Goal: Transaction & Acquisition: Book appointment/travel/reservation

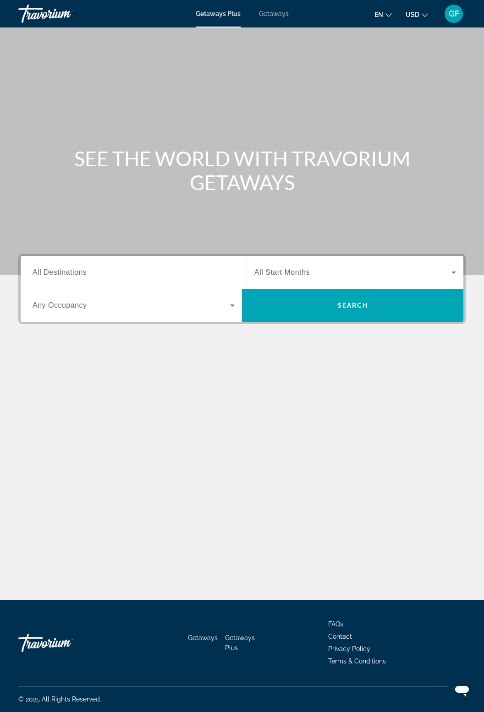
click at [79, 274] on span "All Destinations" at bounding box center [60, 272] width 54 height 8
click at [79, 274] on input "Destination All Destinations" at bounding box center [134, 272] width 202 height 11
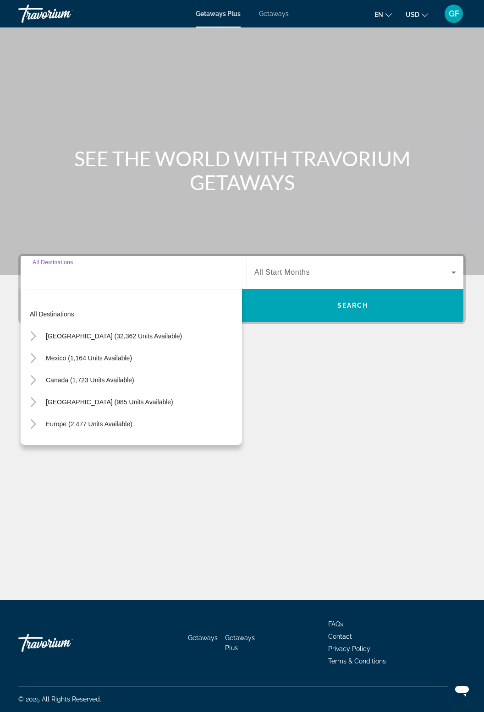
scroll to position [29, 0]
click at [36, 332] on icon "Toggle United States (32,362 units available)" at bounding box center [33, 336] width 9 height 9
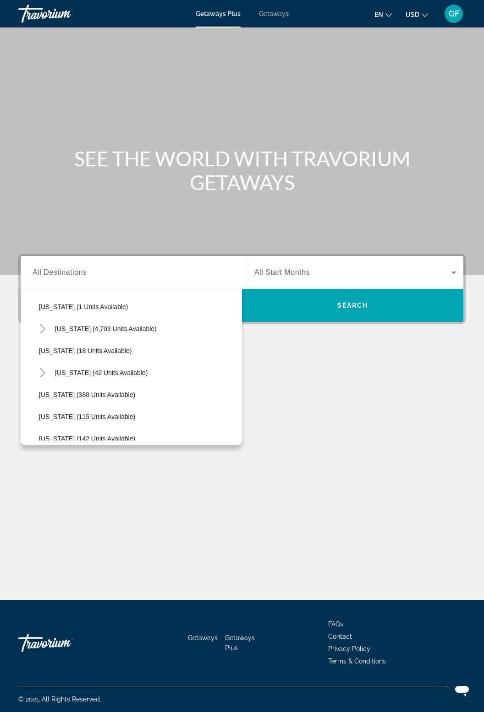
scroll to position [142, 0]
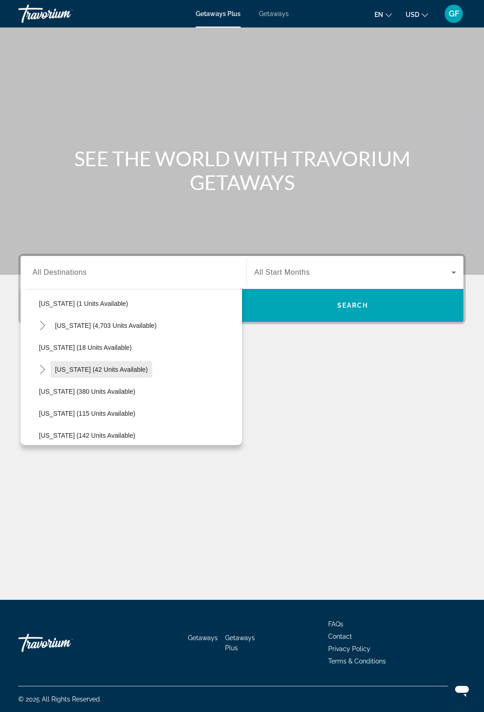
click at [78, 366] on span "[US_STATE] (42 units available)" at bounding box center [101, 369] width 93 height 7
type input "**********"
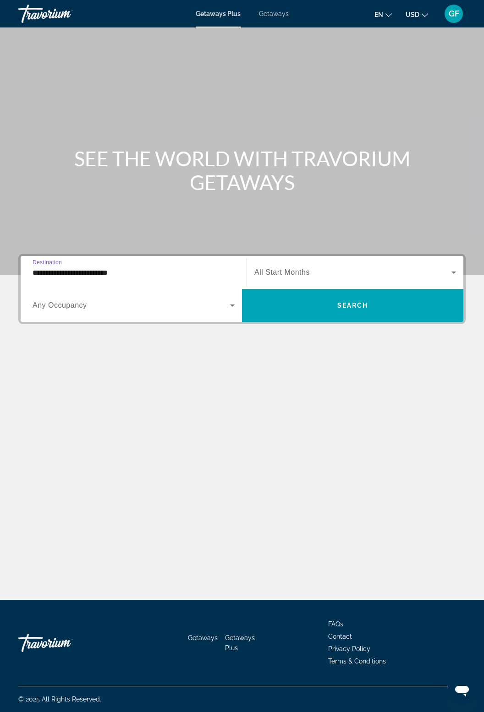
click at [323, 267] on span "Search widget" at bounding box center [352, 272] width 197 height 11
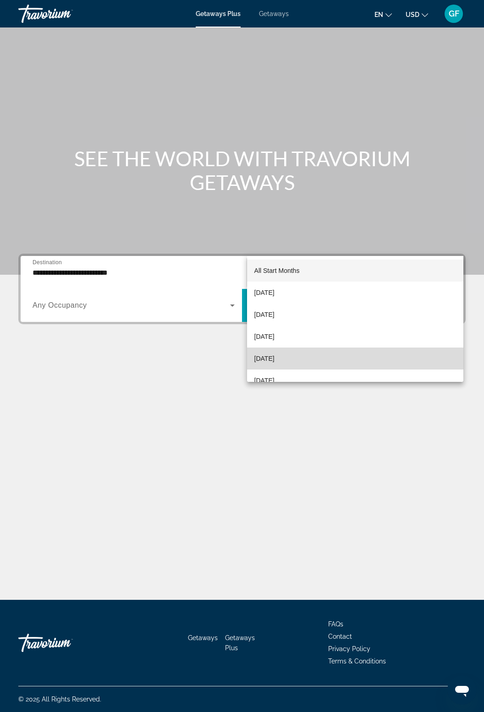
click at [274, 359] on span "[DATE]" at bounding box center [264, 358] width 20 height 11
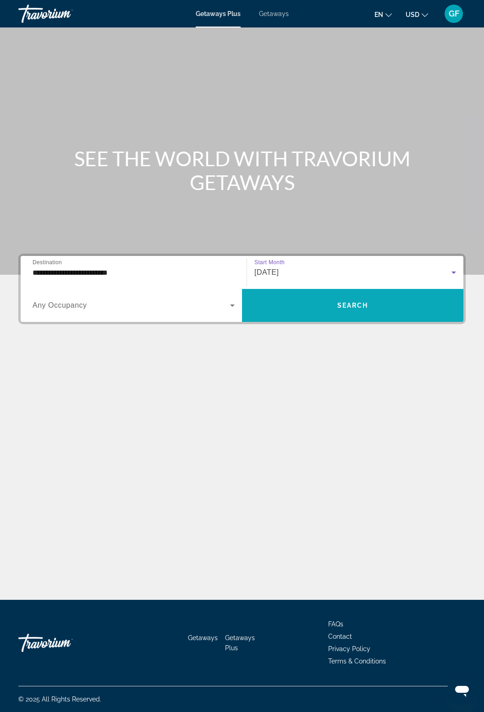
click at [333, 294] on span "Search widget" at bounding box center [352, 305] width 221 height 22
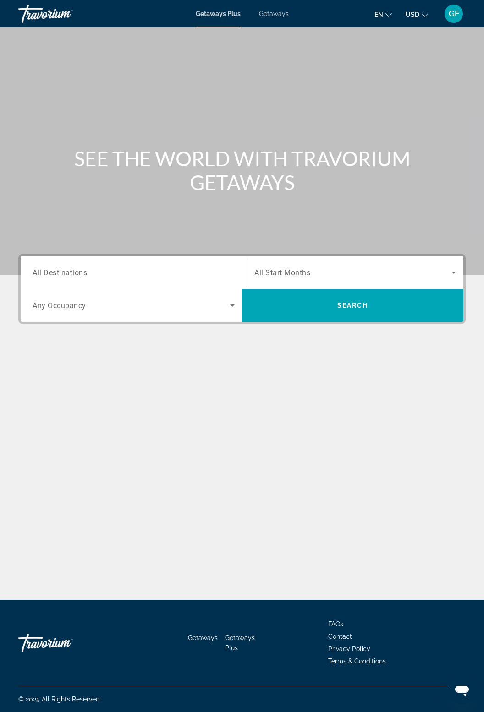
click at [127, 277] on input "Destination All Destinations" at bounding box center [134, 272] width 202 height 11
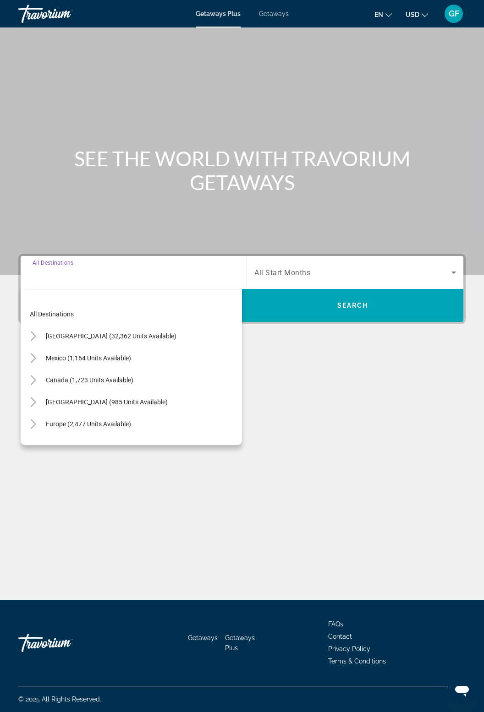
scroll to position [29, 0]
click at [37, 332] on icon "Toggle United States (32,362 units available)" at bounding box center [33, 336] width 9 height 9
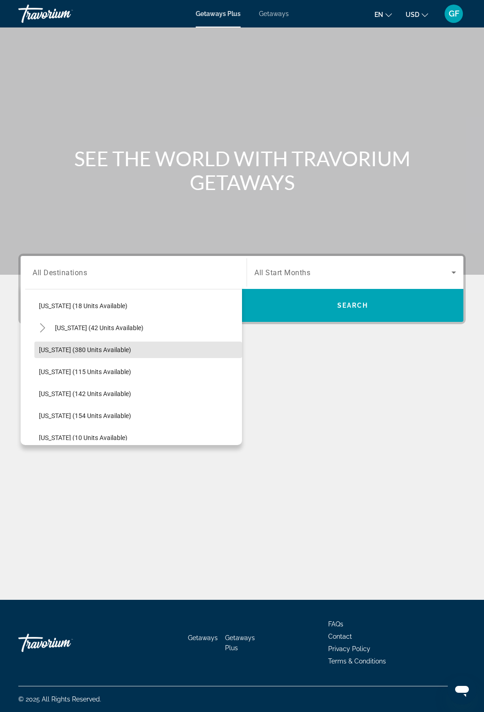
scroll to position [184, 0]
click at [115, 324] on span "[US_STATE] (42 units available)" at bounding box center [99, 327] width 88 height 7
type input "**********"
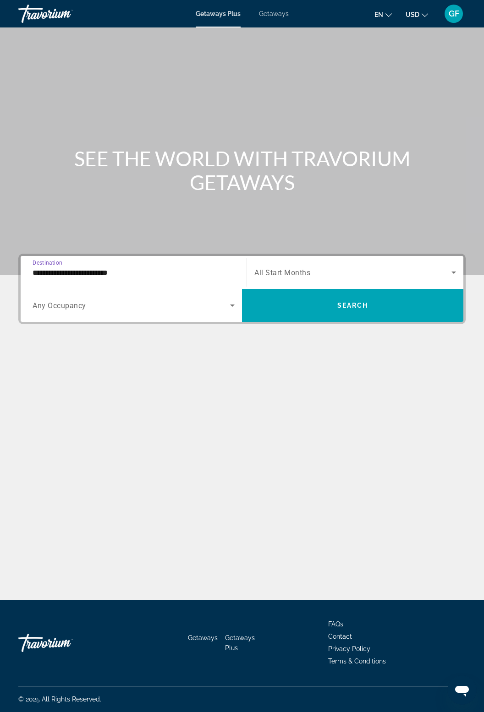
click at [443, 267] on span "Search widget" at bounding box center [352, 272] width 197 height 11
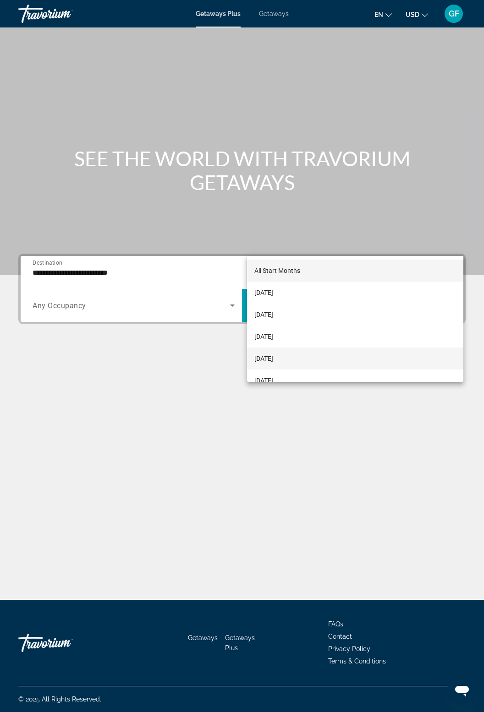
click at [273, 359] on span "[DATE]" at bounding box center [263, 358] width 19 height 11
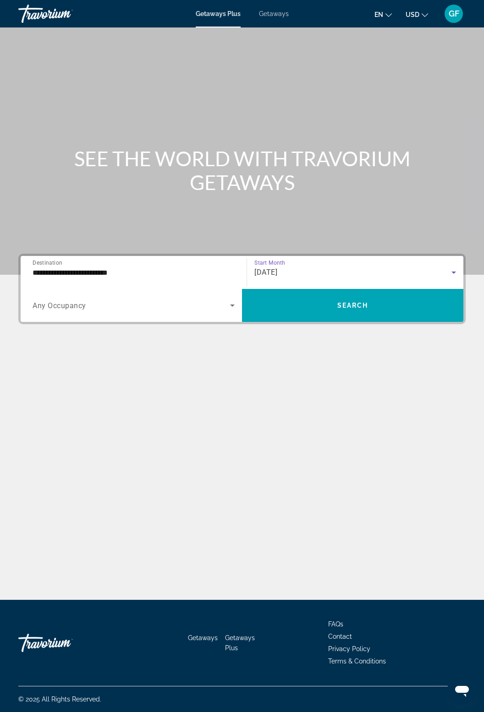
click at [227, 300] on icon "Search widget" at bounding box center [232, 305] width 11 height 11
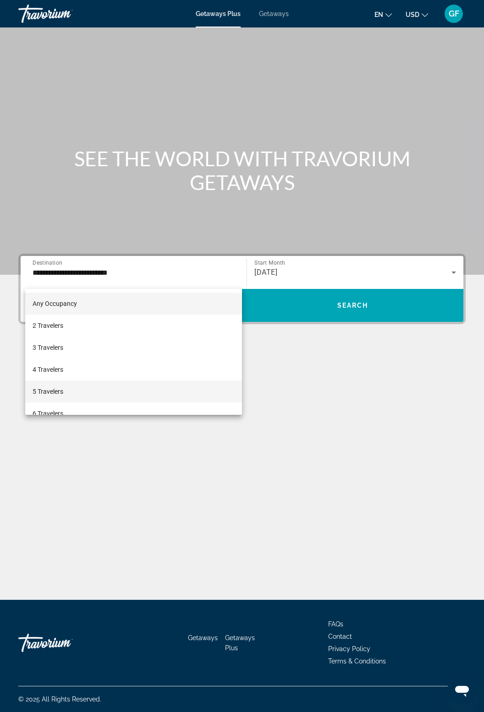
click at [58, 391] on span "5 Travelers" at bounding box center [48, 391] width 31 height 11
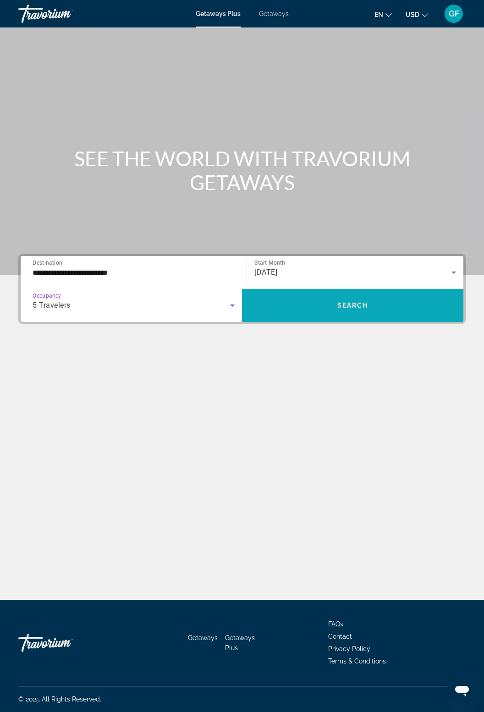
click at [368, 294] on span "Search widget" at bounding box center [352, 305] width 221 height 22
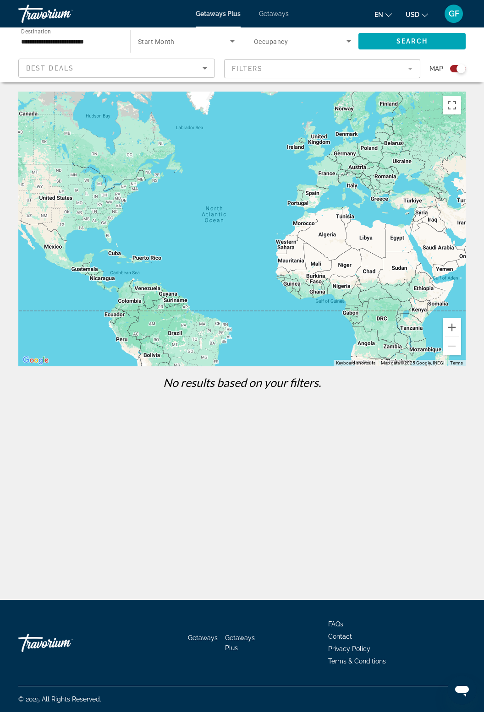
click at [199, 71] on icon "Sort by" at bounding box center [204, 68] width 11 height 11
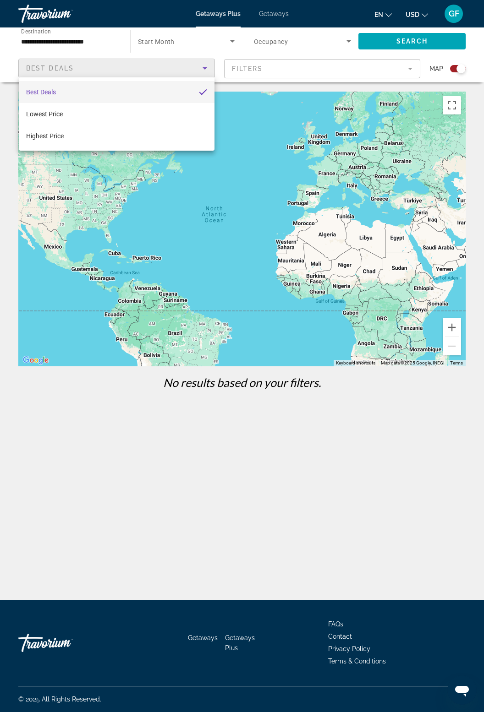
click at [340, 40] on div at bounding box center [242, 356] width 484 height 712
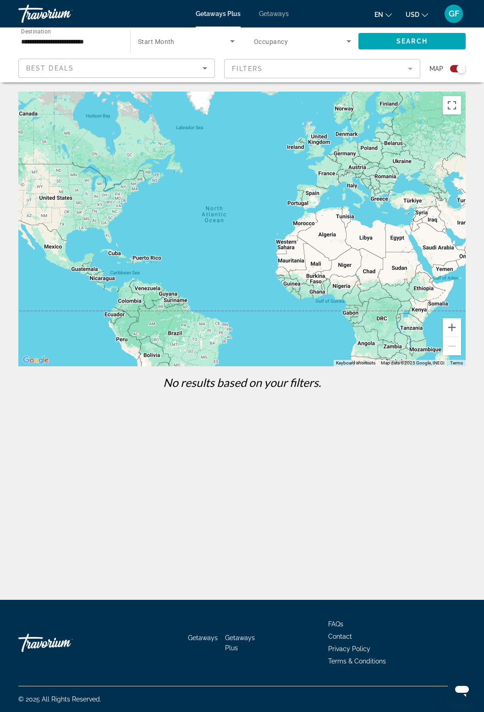
click at [339, 44] on span "Search widget" at bounding box center [300, 41] width 93 height 11
click at [299, 64] on mat-option "Any Occupancy" at bounding box center [302, 69] width 112 height 22
click at [435, 43] on span "Search widget" at bounding box center [411, 41] width 107 height 22
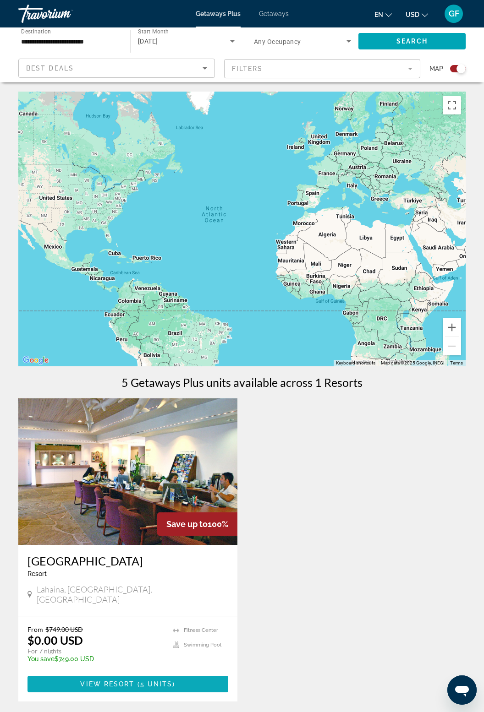
click at [126, 673] on span "Main content" at bounding box center [127, 684] width 201 height 22
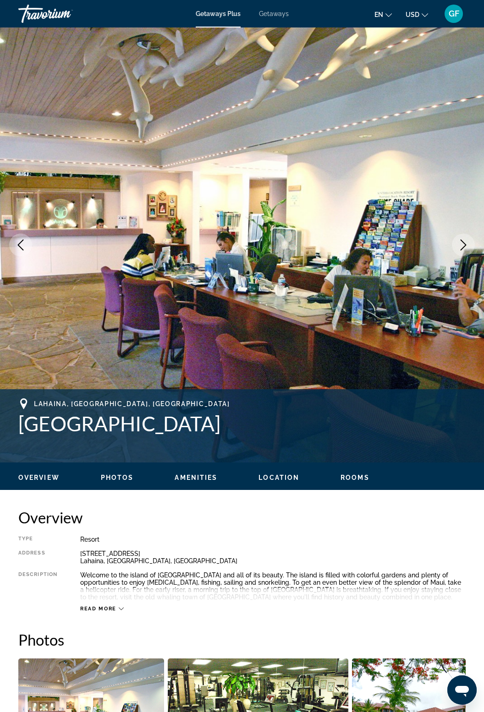
click at [462, 246] on icon "Next image" at bounding box center [462, 244] width 11 height 11
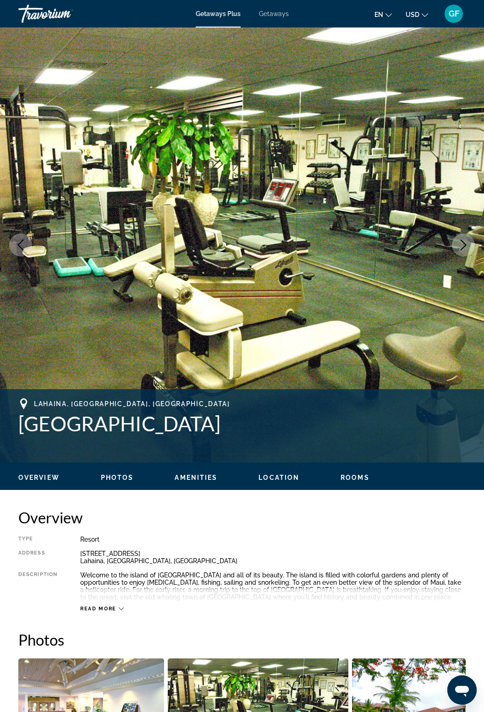
click at [466, 245] on icon "Next image" at bounding box center [462, 244] width 11 height 11
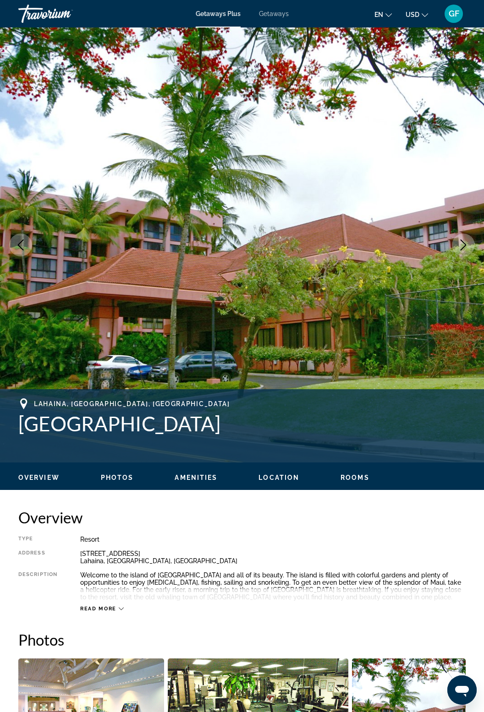
click at [463, 246] on icon "Next image" at bounding box center [462, 244] width 11 height 11
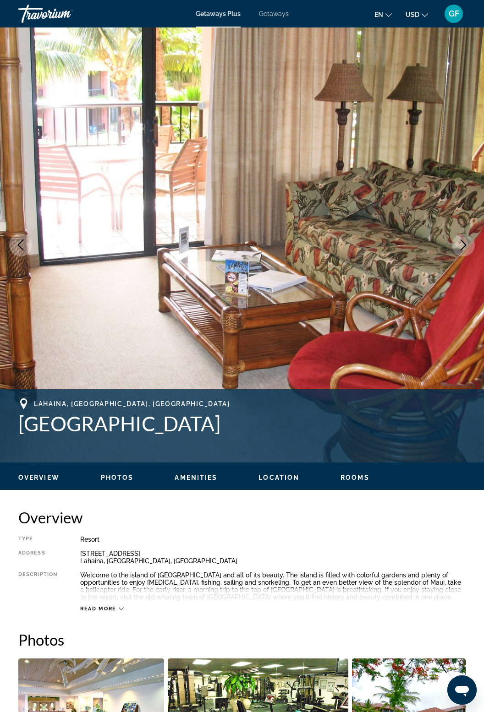
click at [463, 248] on icon "Next image" at bounding box center [462, 244] width 11 height 11
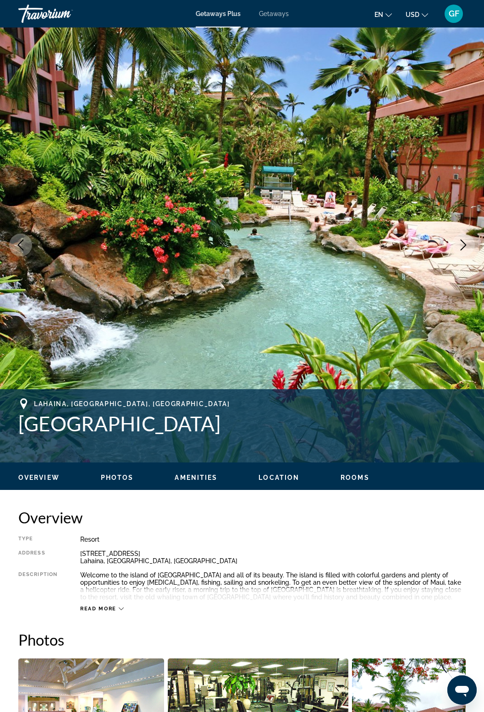
click at [463, 249] on icon "Next image" at bounding box center [462, 244] width 11 height 11
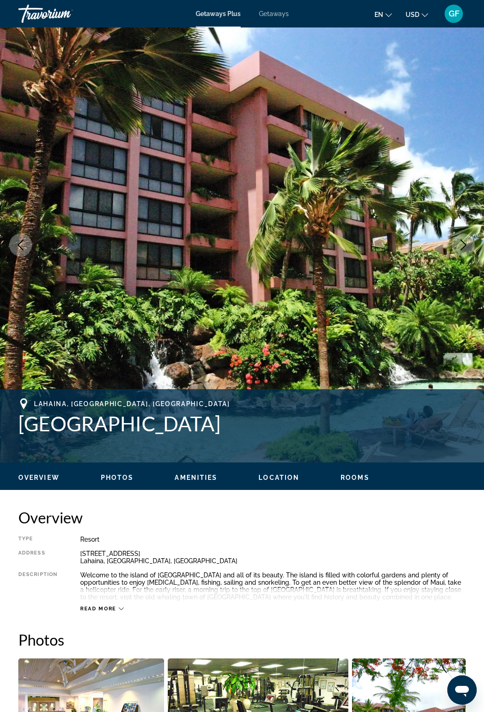
click at [464, 248] on icon "Next image" at bounding box center [462, 244] width 11 height 11
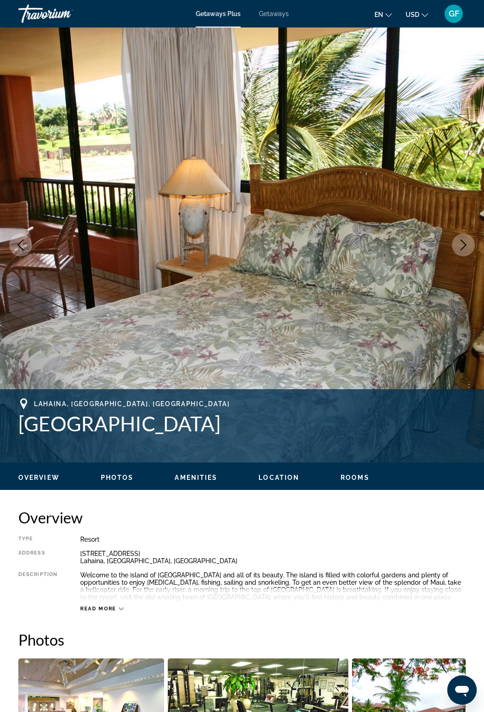
click at [463, 249] on icon "Next image" at bounding box center [462, 244] width 11 height 11
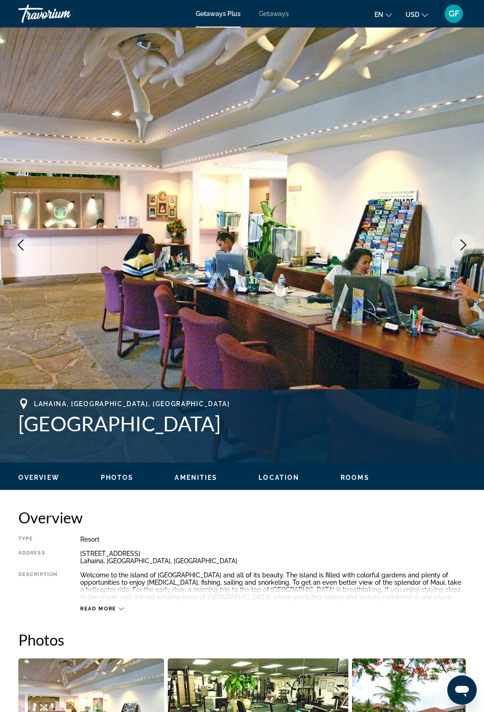
click at [116, 605] on button "Read more" at bounding box center [102, 608] width 44 height 7
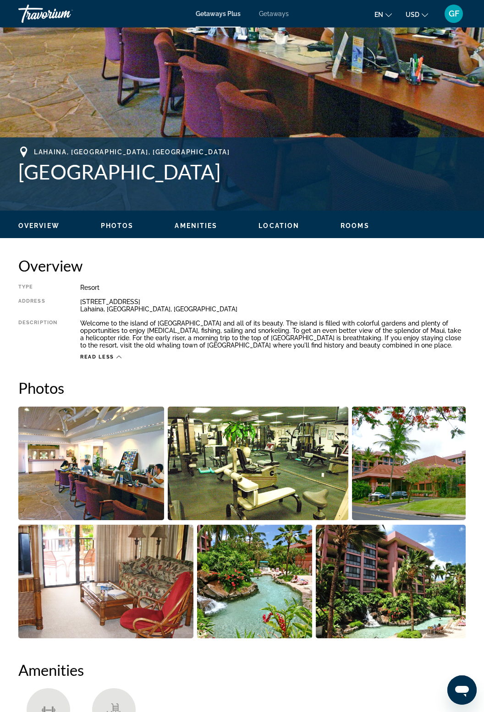
scroll to position [253, 0]
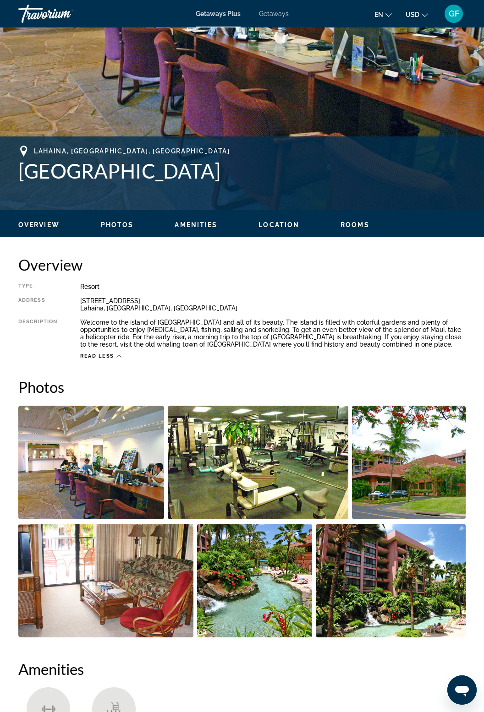
click at [152, 510] on img "Open full-screen image slider" at bounding box center [91, 463] width 146 height 114
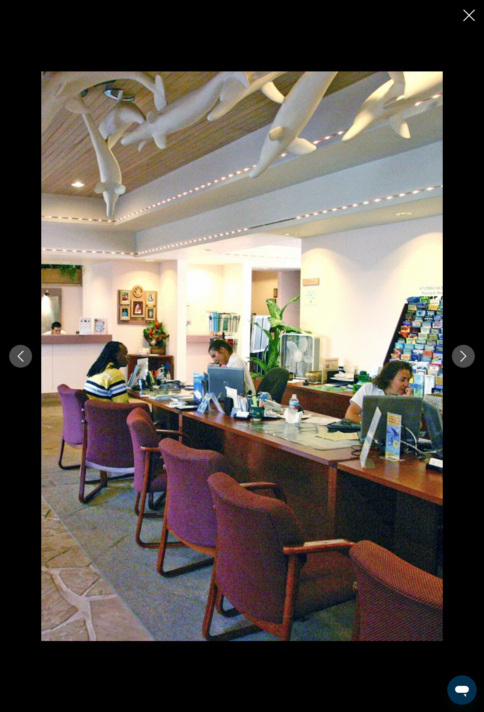
click at [461, 368] on button "Next image" at bounding box center [463, 356] width 23 height 23
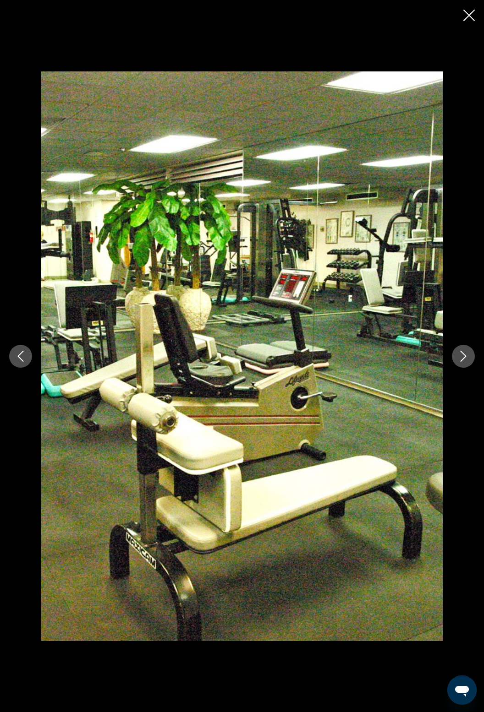
click at [453, 381] on div "prev next" at bounding box center [242, 356] width 484 height 570
click at [464, 362] on icon "Next image" at bounding box center [463, 356] width 6 height 11
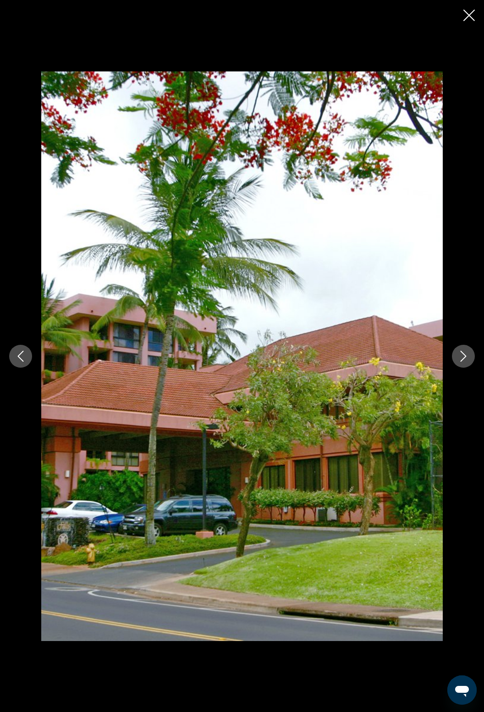
click at [467, 362] on icon "Next image" at bounding box center [462, 356] width 11 height 11
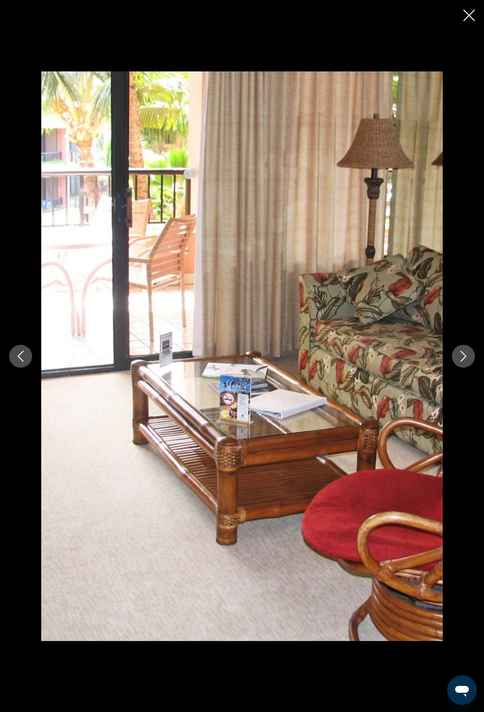
click at [468, 362] on icon "Next image" at bounding box center [462, 356] width 11 height 11
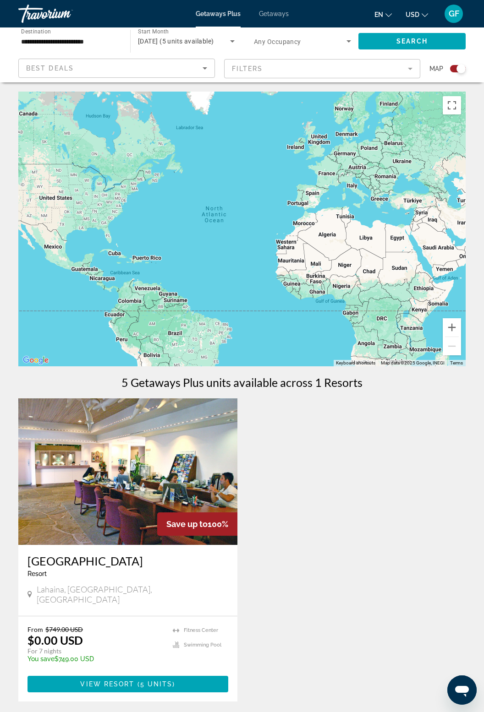
click at [59, 563] on h3 "[GEOGRAPHIC_DATA]" at bounding box center [127, 561] width 201 height 14
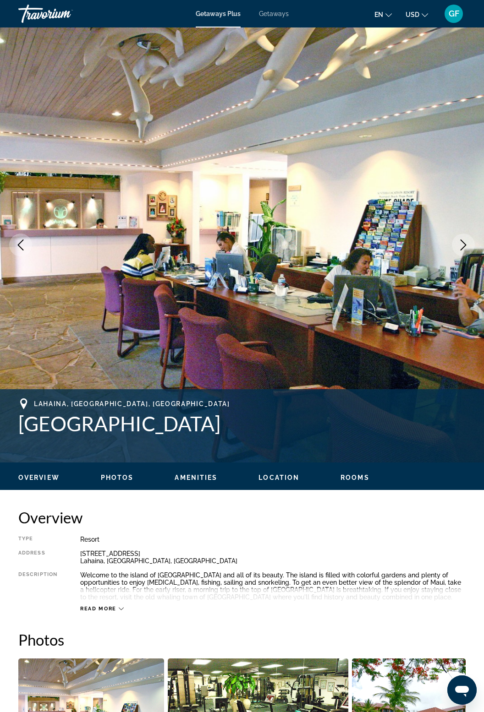
click at [121, 610] on icon "Main content" at bounding box center [121, 608] width 5 height 5
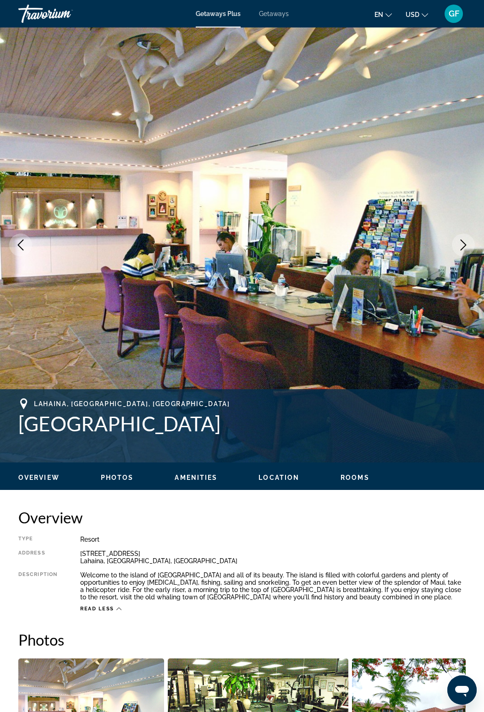
click at [118, 610] on icon "Main content" at bounding box center [118, 608] width 5 height 5
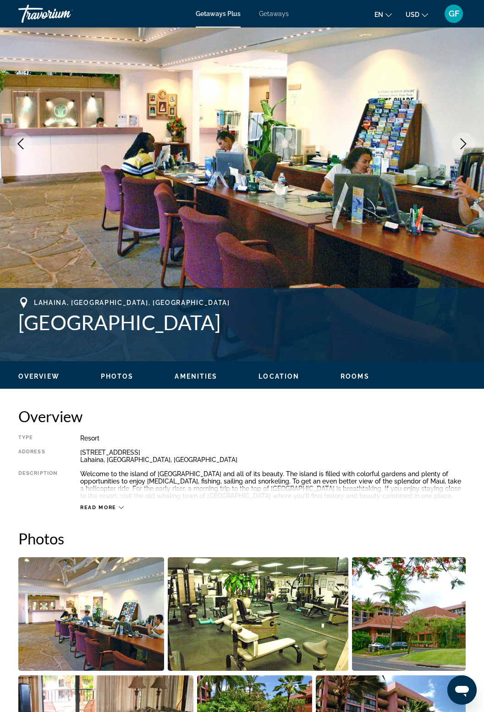
scroll to position [104, 0]
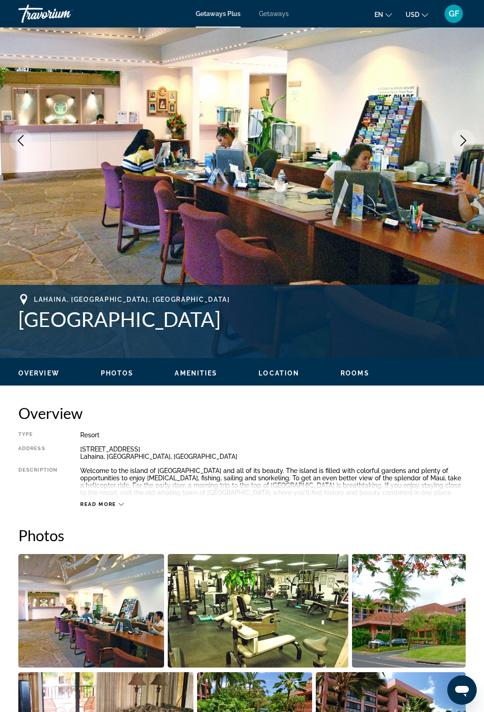
click at [270, 15] on span "Getaways" at bounding box center [274, 13] width 30 height 7
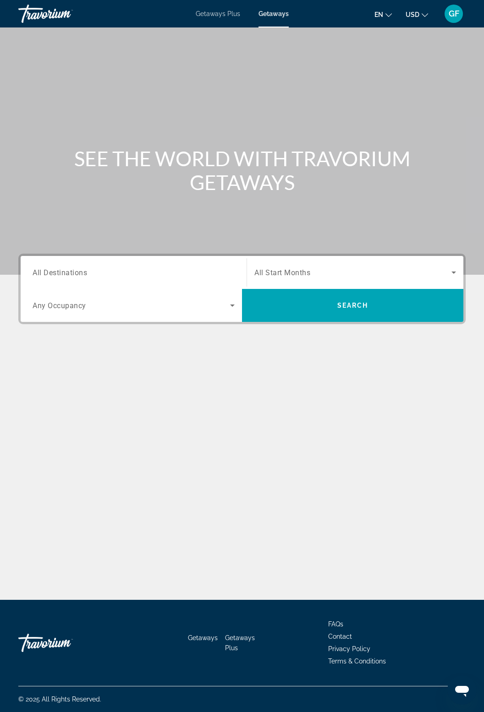
click at [200, 272] on input "Destination All Destinations" at bounding box center [134, 272] width 202 height 11
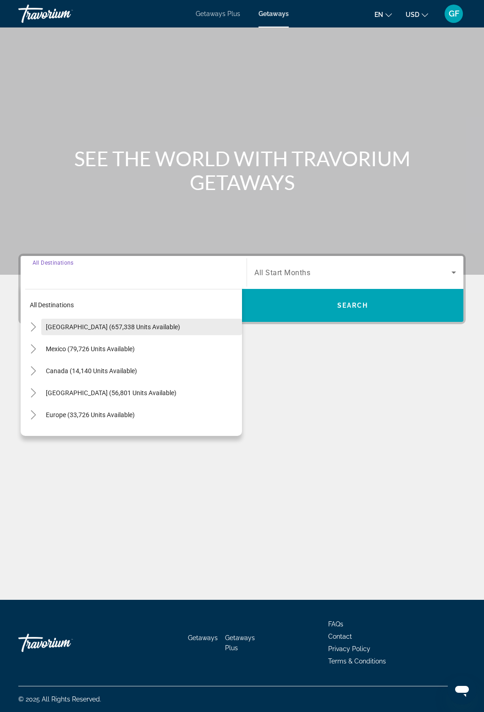
click at [41, 325] on span "Search widget" at bounding box center [141, 327] width 201 height 22
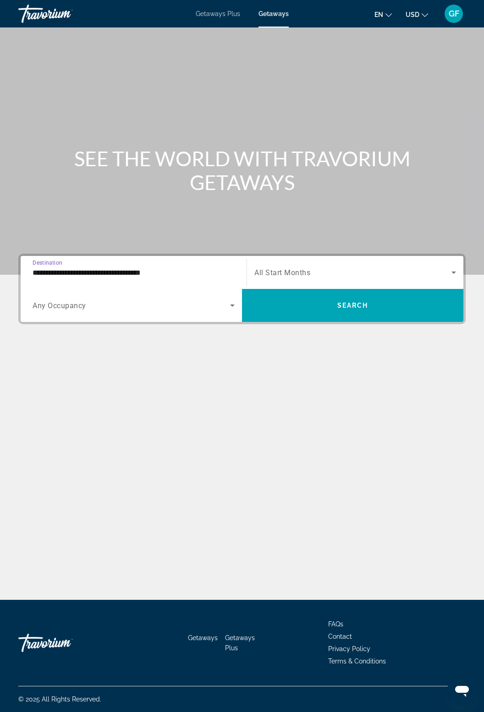
click at [194, 269] on input "**********" at bounding box center [134, 272] width 202 height 11
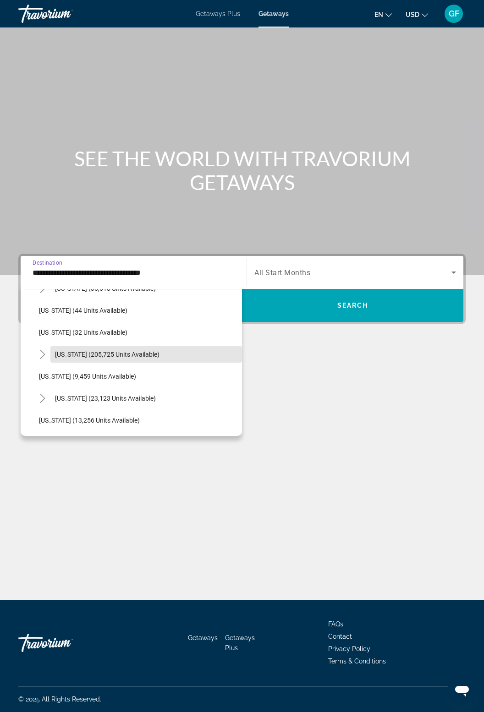
scroll to position [148, 0]
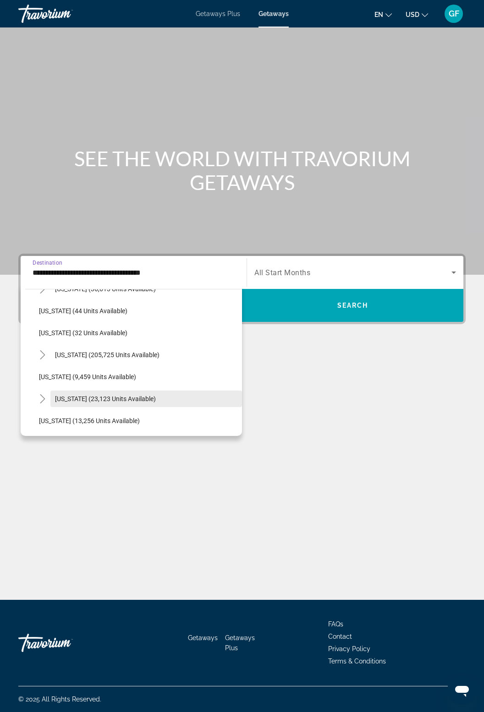
click at [121, 397] on span "[US_STATE] (23,123 units available)" at bounding box center [105, 398] width 101 height 7
type input "**********"
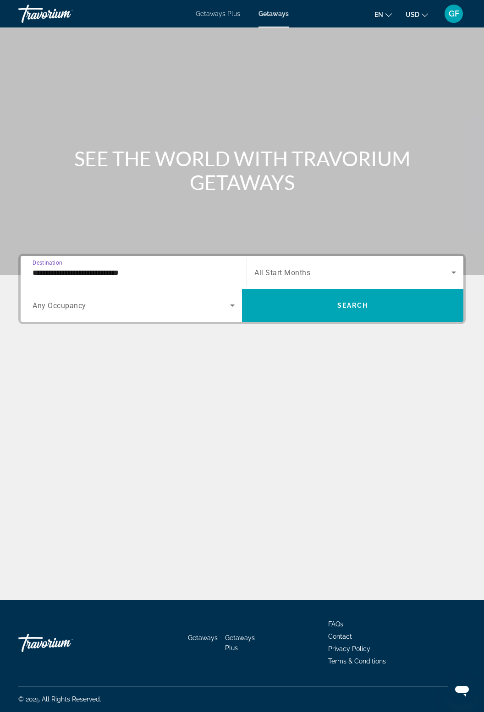
click at [451, 267] on icon "Search widget" at bounding box center [453, 272] width 11 height 11
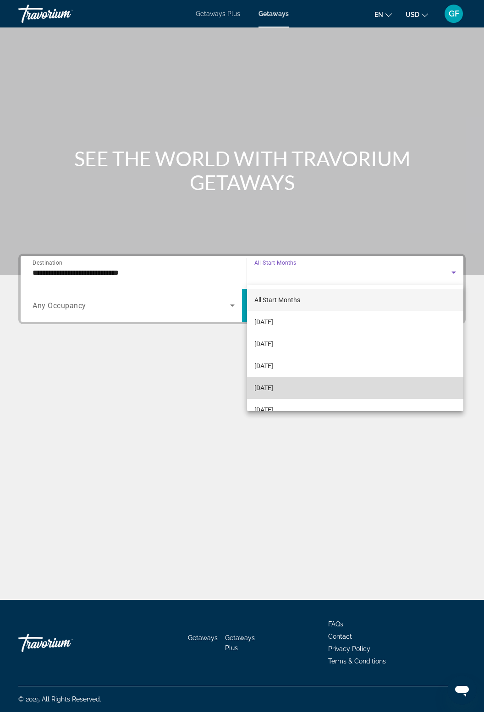
click at [273, 391] on span "[DATE]" at bounding box center [263, 387] width 19 height 11
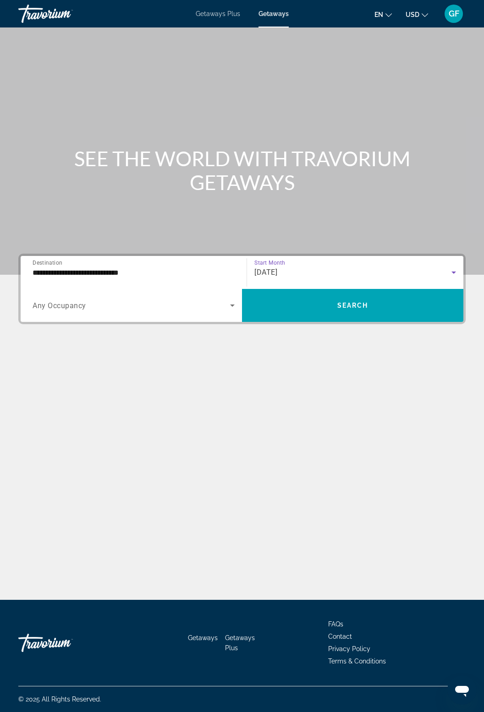
click at [225, 307] on span "Search widget" at bounding box center [131, 305] width 197 height 11
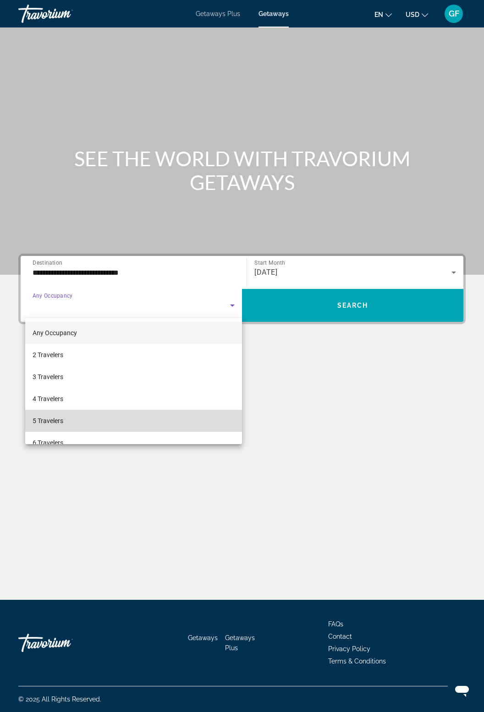
click at [67, 425] on mat-option "5 Travelers" at bounding box center [133, 421] width 217 height 22
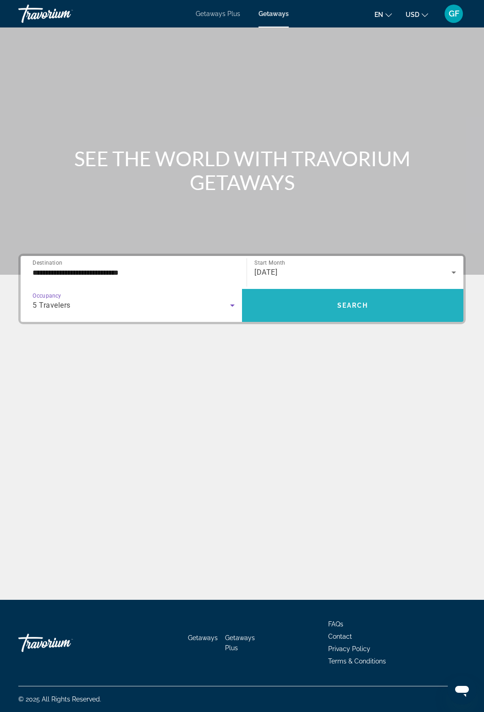
click at [341, 309] on span "Search" at bounding box center [352, 305] width 31 height 7
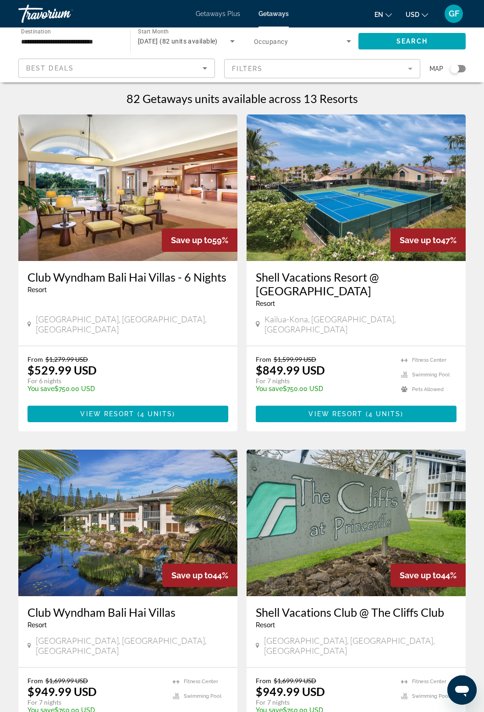
click at [121, 221] on img "Main content" at bounding box center [127, 187] width 219 height 147
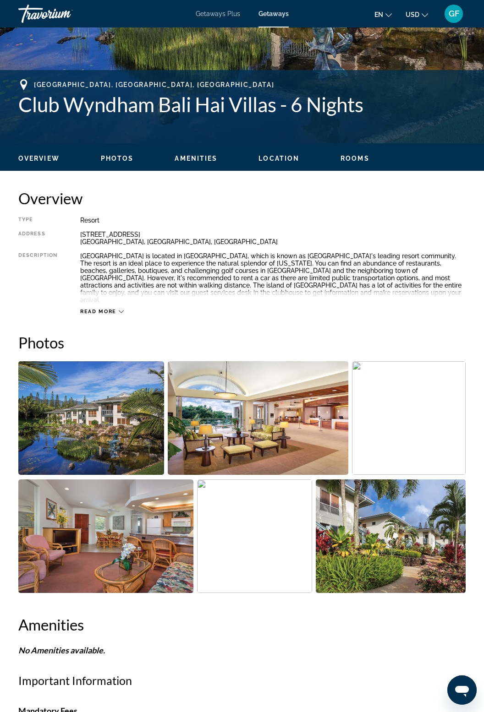
scroll to position [319, 0]
click at [126, 444] on img "Open full-screen image slider" at bounding box center [91, 419] width 146 height 114
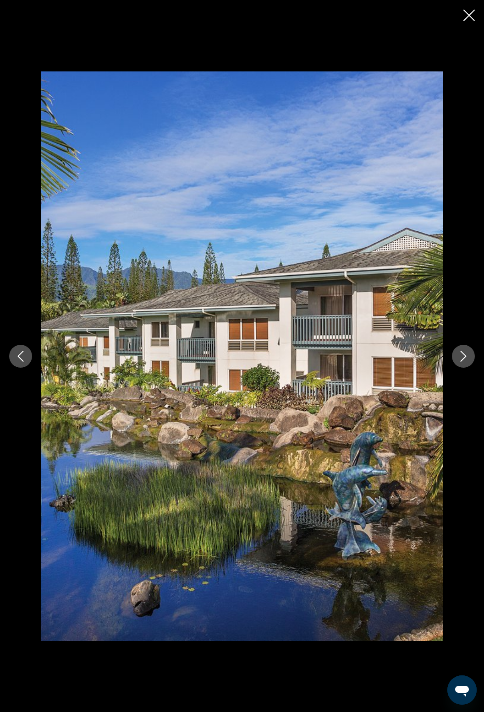
click at [465, 368] on button "Next image" at bounding box center [463, 356] width 23 height 23
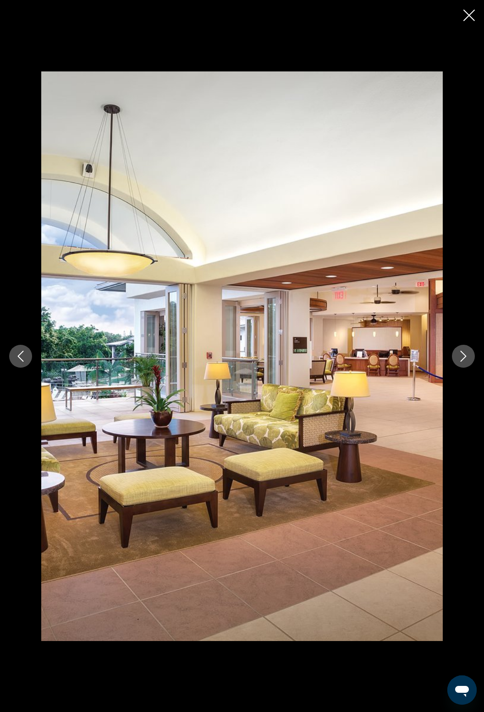
click at [458, 362] on icon "Next image" at bounding box center [462, 356] width 11 height 11
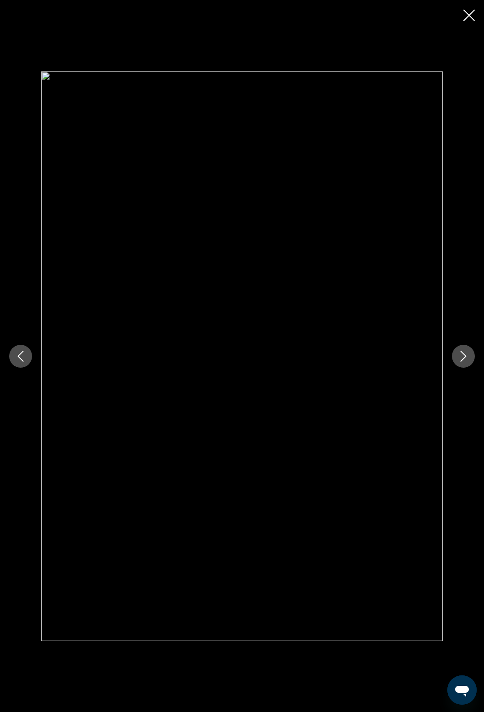
click at [468, 362] on icon "Next image" at bounding box center [462, 356] width 11 height 11
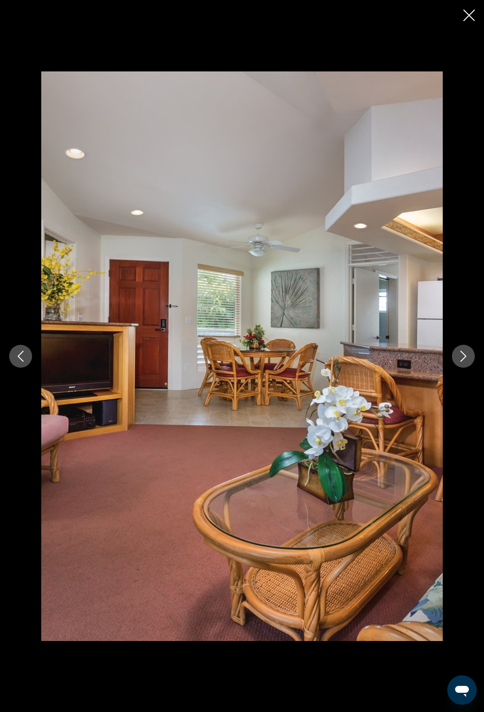
click at [469, 368] on button "Next image" at bounding box center [463, 356] width 23 height 23
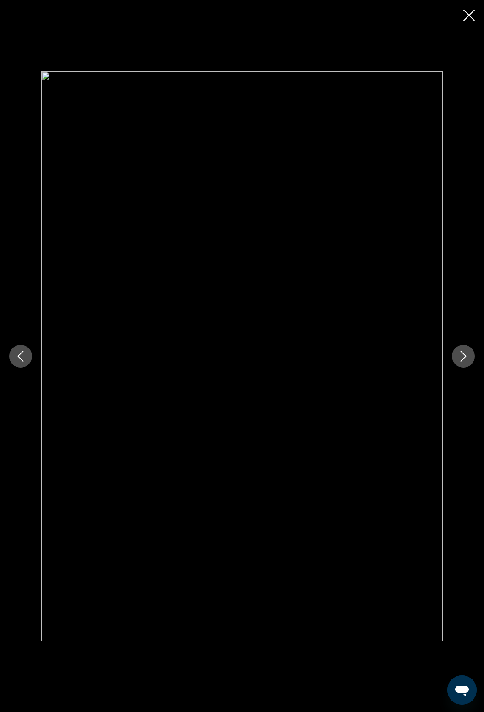
click at [467, 16] on icon "Close slideshow" at bounding box center [468, 15] width 11 height 11
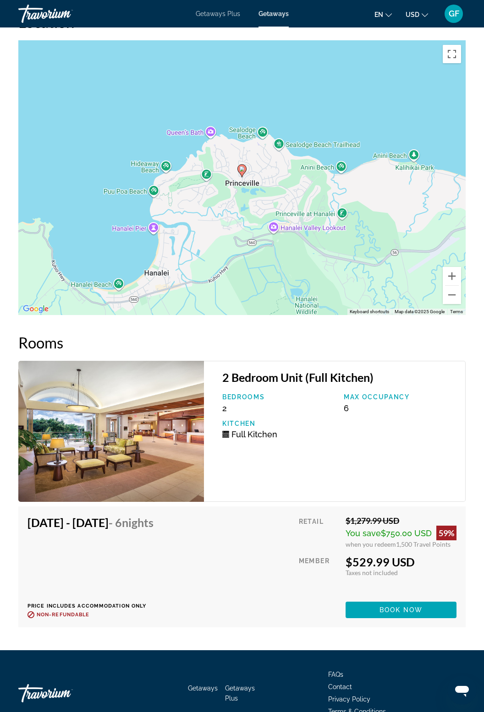
scroll to position [1487, 0]
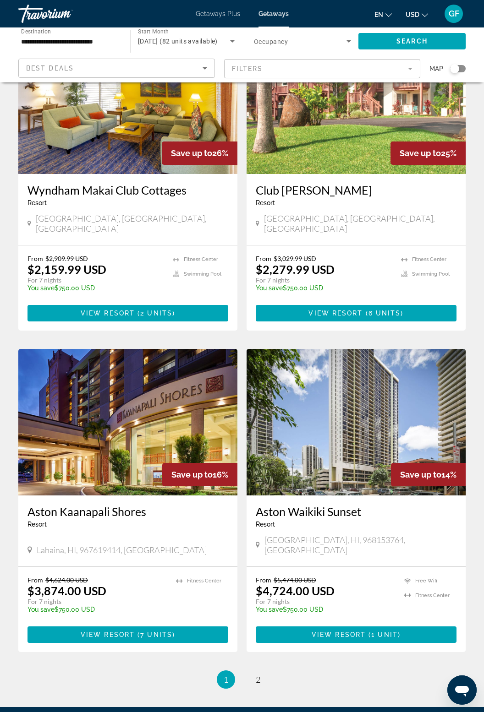
scroll to position [1403, 0]
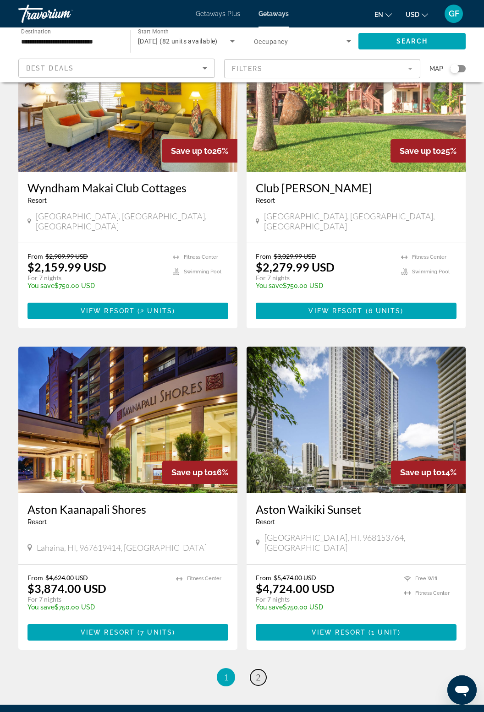
click at [263, 669] on link "page 2" at bounding box center [258, 677] width 16 height 16
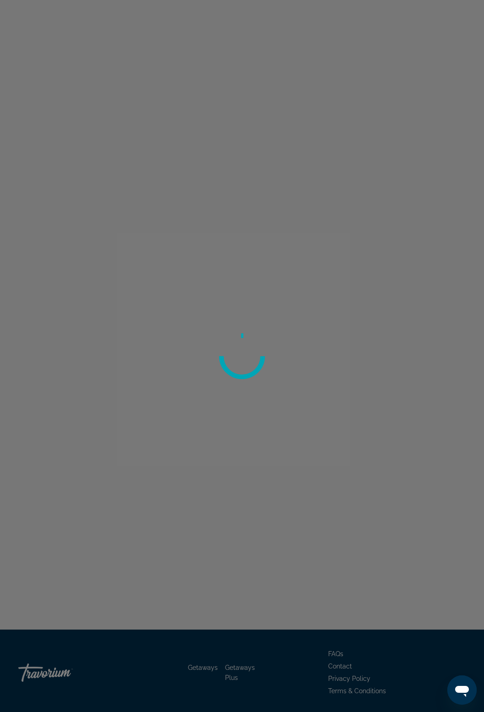
scroll to position [372, 0]
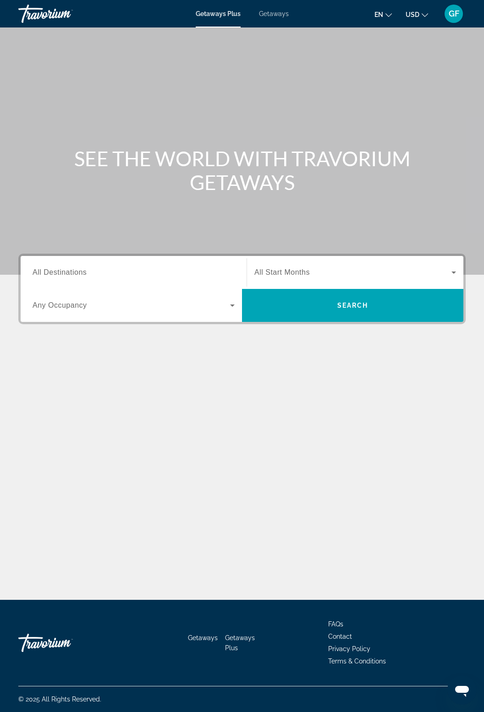
click at [278, 16] on span "Getaways" at bounding box center [274, 13] width 30 height 7
click at [97, 269] on input "Destination All Destinations" at bounding box center [134, 272] width 202 height 11
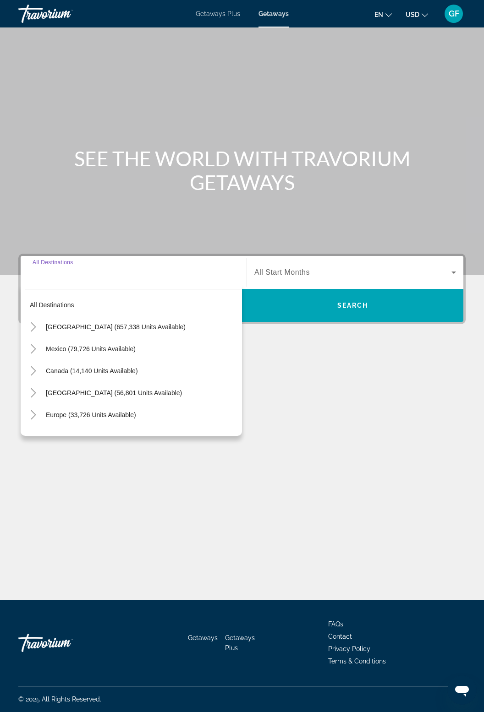
scroll to position [29, 0]
click at [38, 319] on mat-icon "Toggle United States (657,338 units available)" at bounding box center [33, 327] width 16 height 16
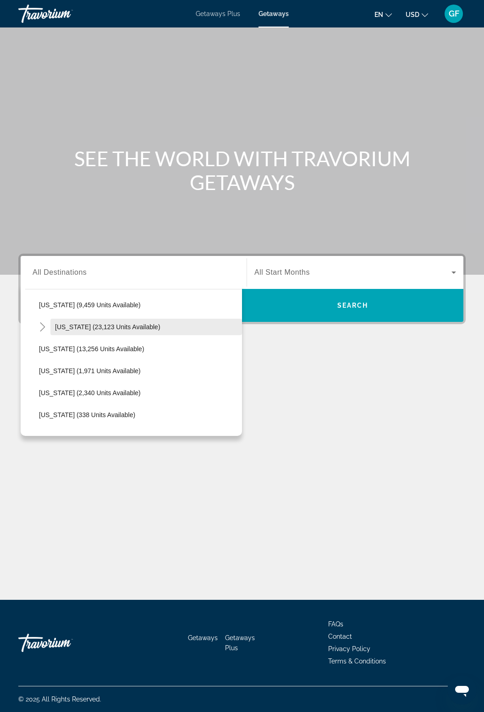
click at [123, 323] on span "[US_STATE] (23,123 units available)" at bounding box center [107, 326] width 105 height 7
type input "**********"
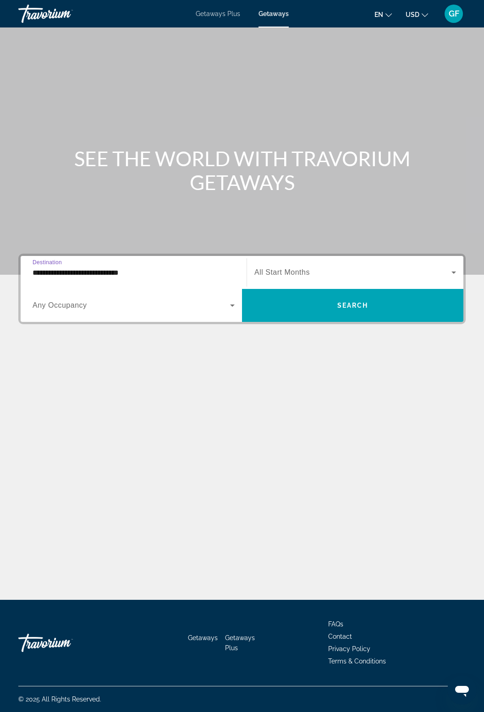
click at [453, 272] on icon "Search widget" at bounding box center [453, 273] width 5 height 2
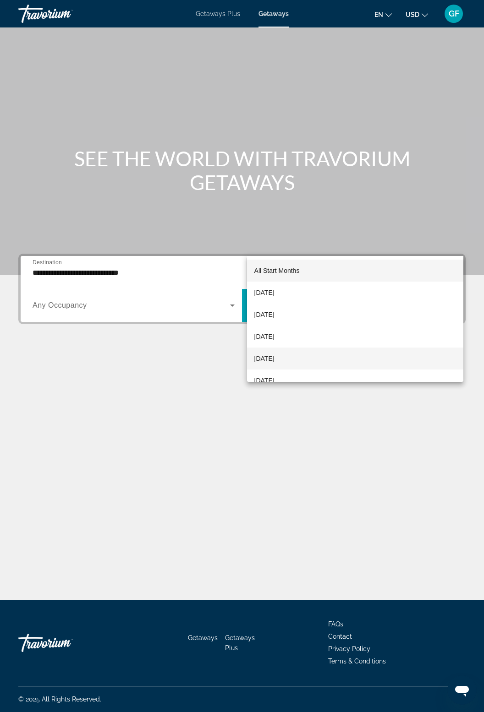
click at [274, 354] on span "[DATE]" at bounding box center [264, 358] width 20 height 11
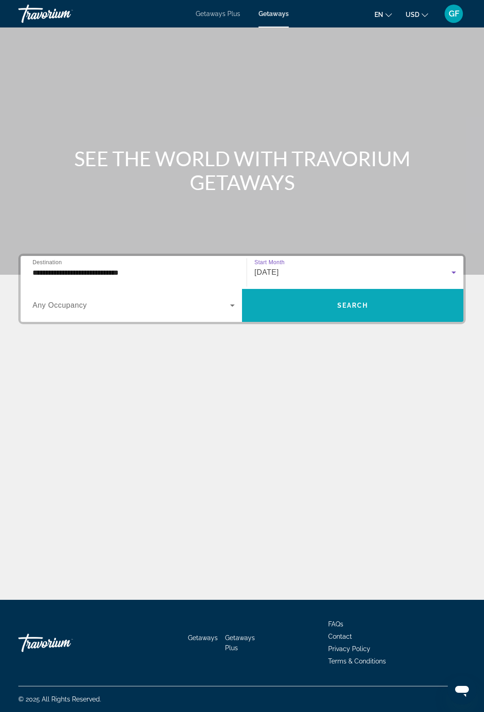
click at [345, 302] on span "Search" at bounding box center [352, 305] width 31 height 7
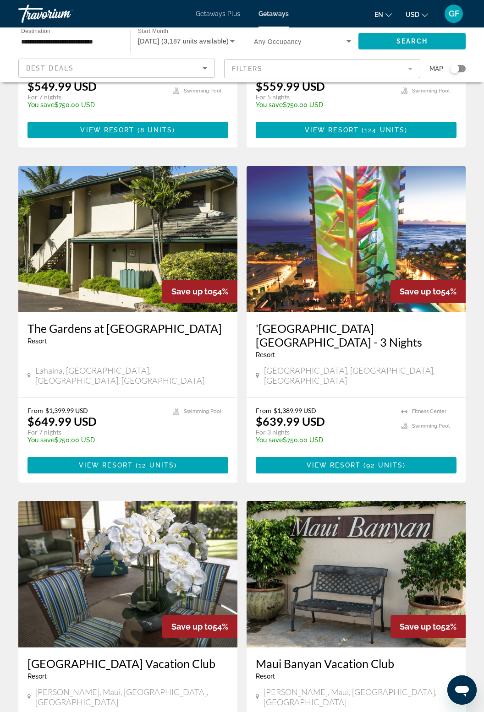
scroll to position [1332, 0]
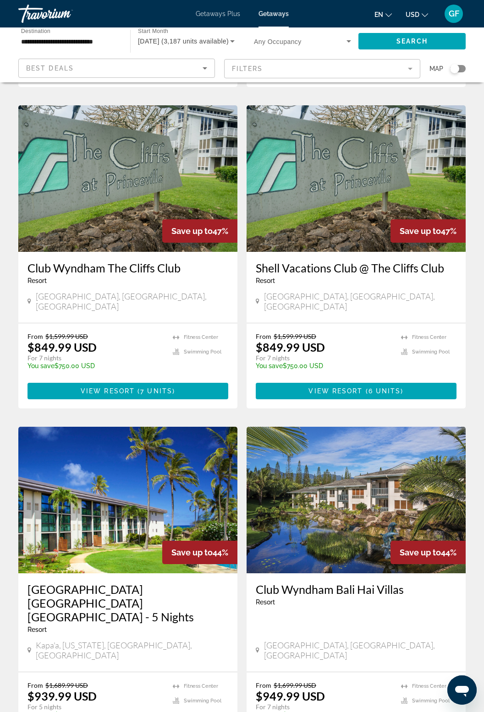
scroll to position [1350, 0]
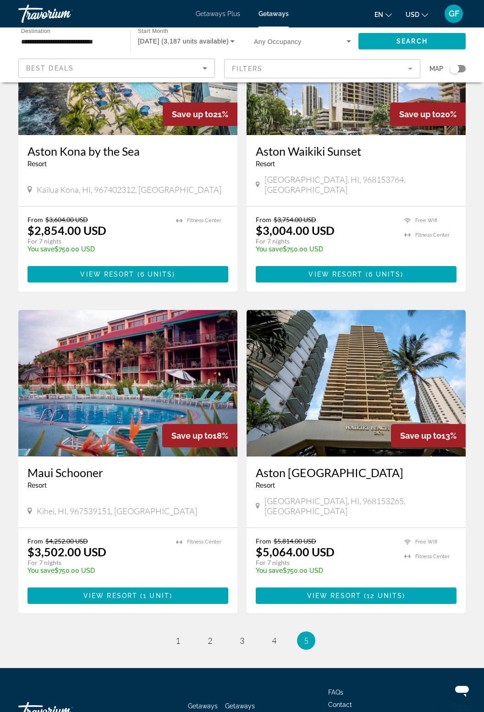
scroll to position [144, 0]
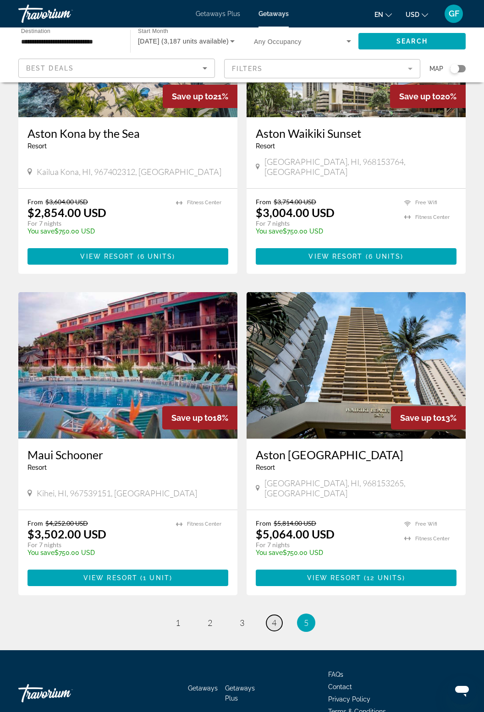
click at [270, 615] on link "page 4" at bounding box center [274, 623] width 16 height 16
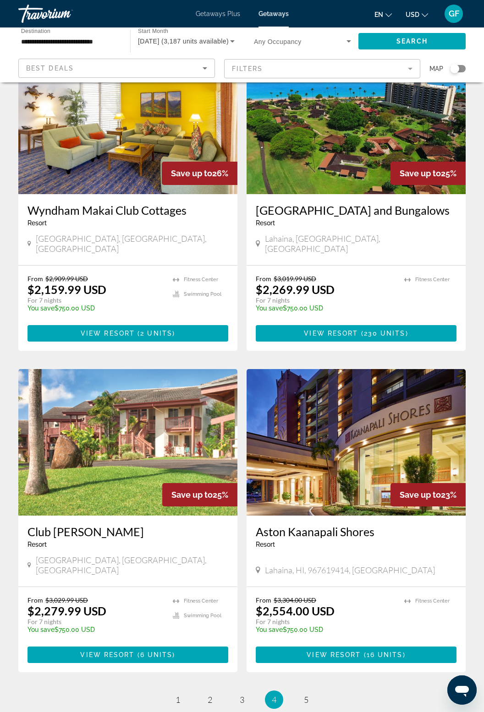
scroll to position [1402, 0]
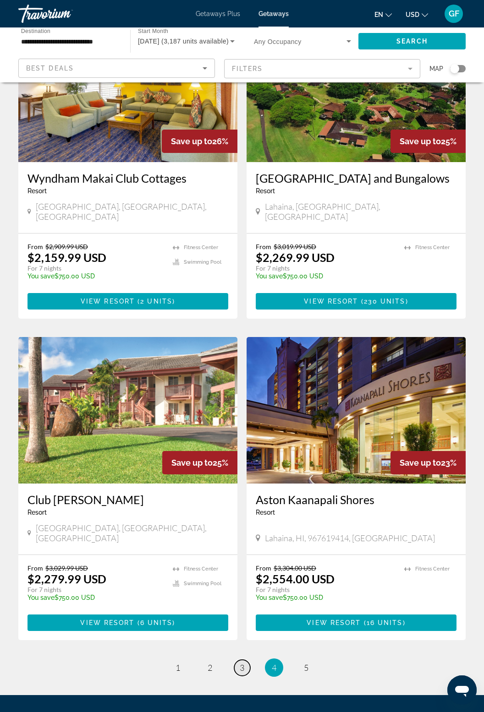
click at [237, 660] on link "page 3" at bounding box center [242, 668] width 16 height 16
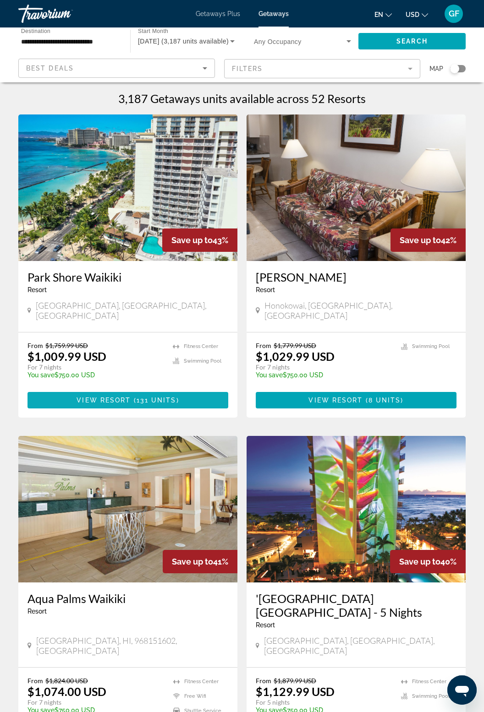
click at [133, 397] on span "( 131 units )" at bounding box center [155, 400] width 48 height 7
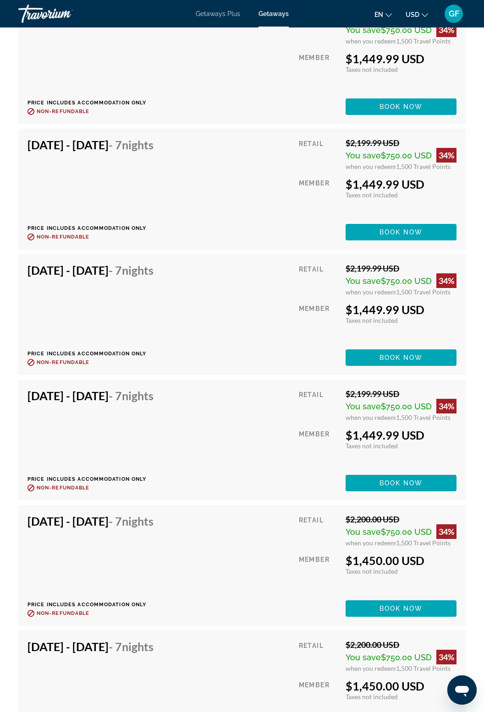
scroll to position [2213, 0]
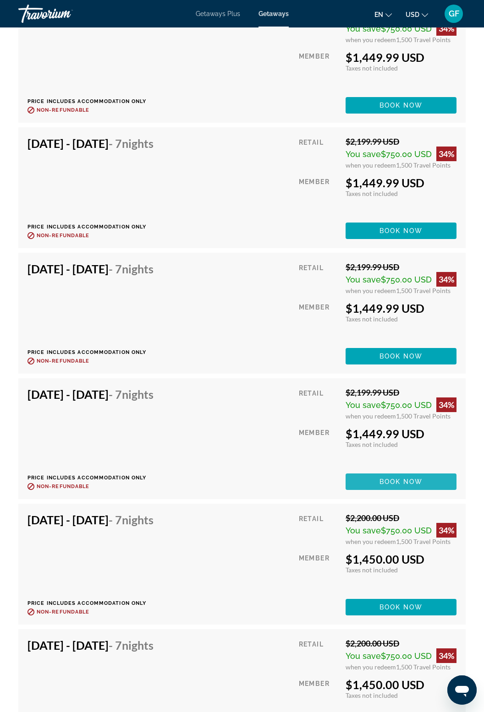
click at [391, 473] on span "Main content" at bounding box center [400, 482] width 111 height 22
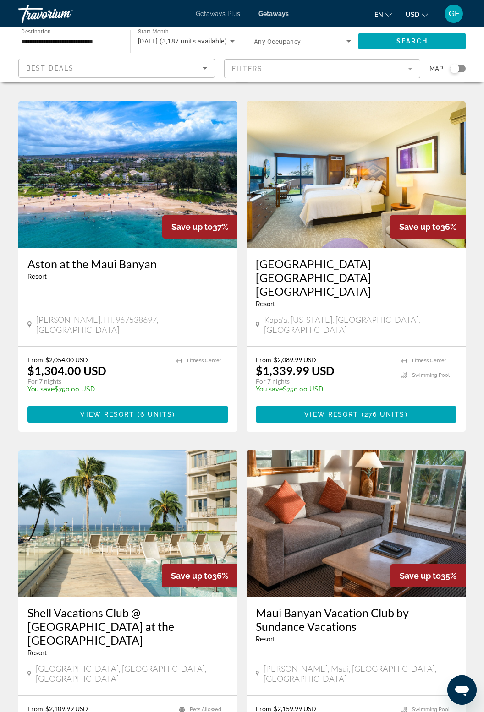
scroll to position [1341, 0]
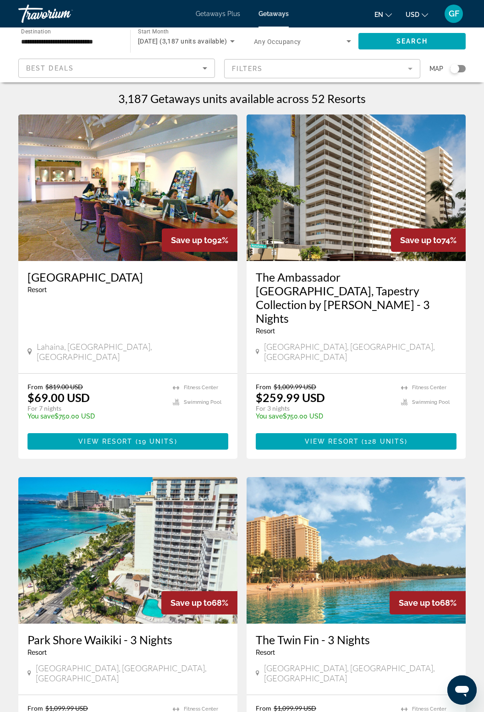
click at [14, 327] on app-weeks-search-item "Save up to 92% Kahana Falls Resort - This is an adults only resort Lahaina, HI,…" at bounding box center [128, 286] width 228 height 344
click at [141, 194] on img "Main content" at bounding box center [127, 187] width 219 height 147
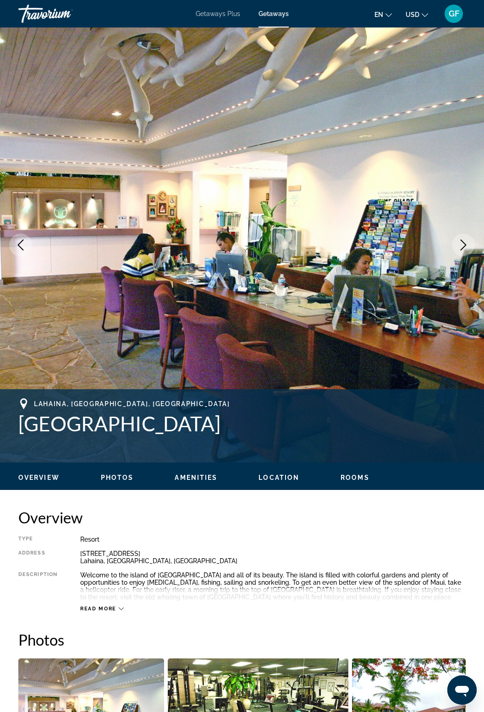
click at [461, 244] on icon "Next image" at bounding box center [462, 244] width 11 height 11
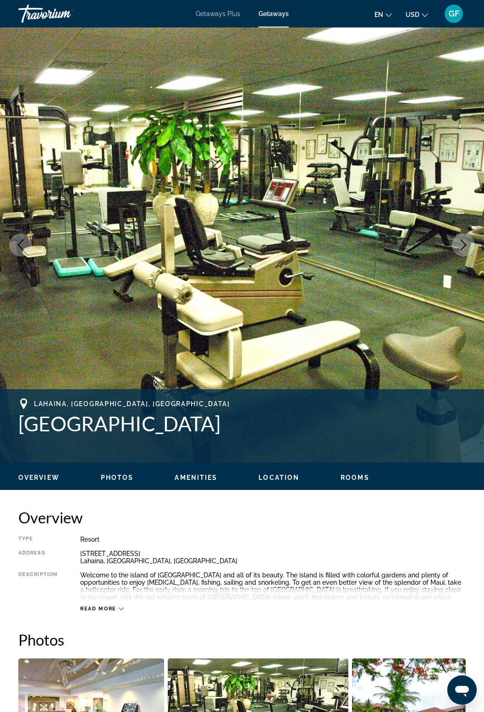
click at [466, 245] on icon "Next image" at bounding box center [462, 244] width 11 height 11
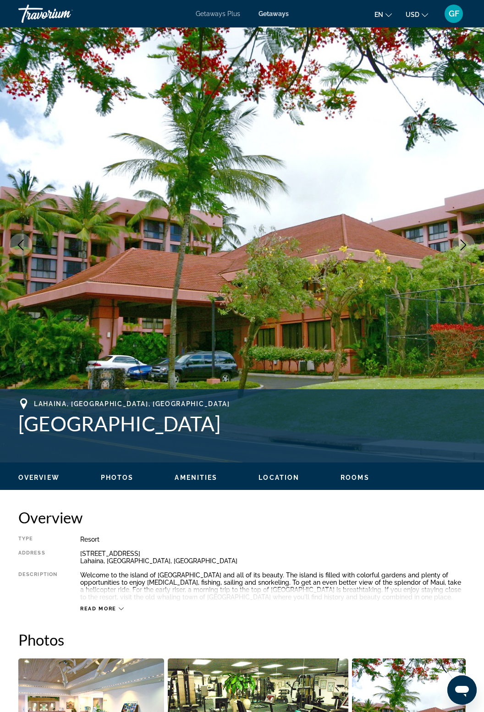
click at [462, 253] on button "Next image" at bounding box center [463, 245] width 23 height 23
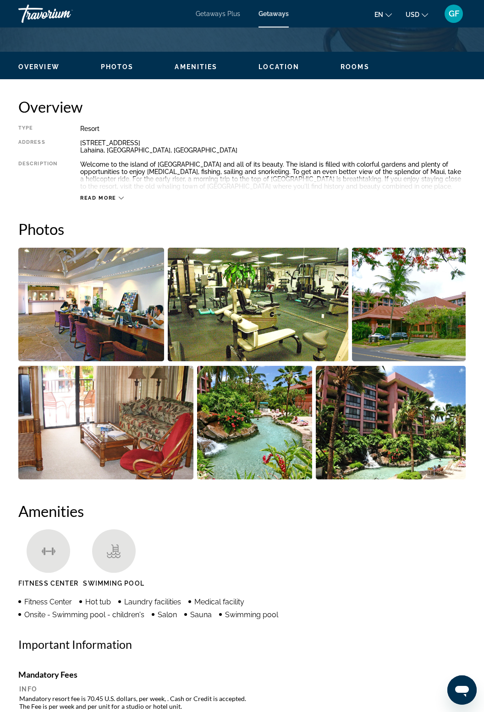
scroll to position [413, 0]
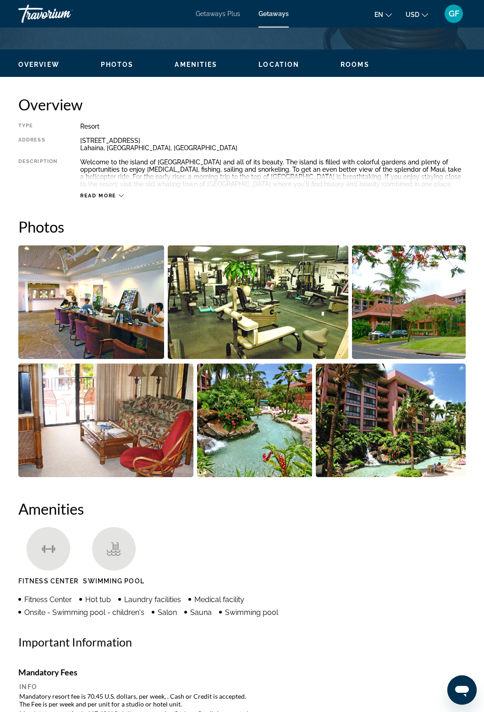
click at [144, 437] on img "Open full-screen image slider" at bounding box center [105, 421] width 175 height 114
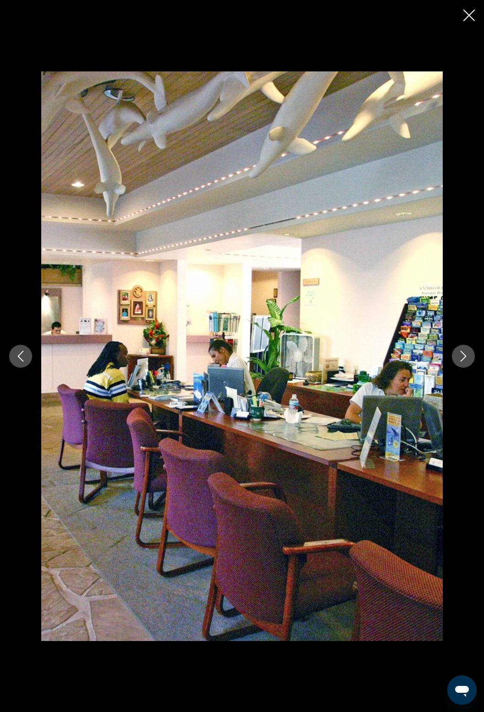
click at [467, 364] on button "Next image" at bounding box center [463, 356] width 23 height 23
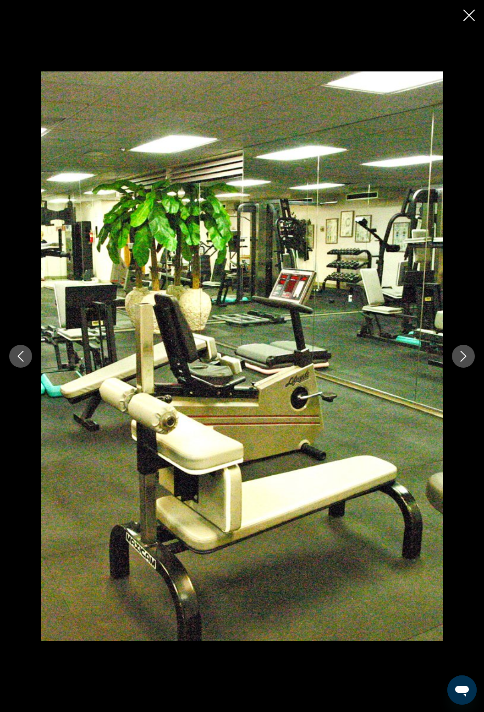
click at [463, 362] on icon "Next image" at bounding box center [462, 356] width 11 height 11
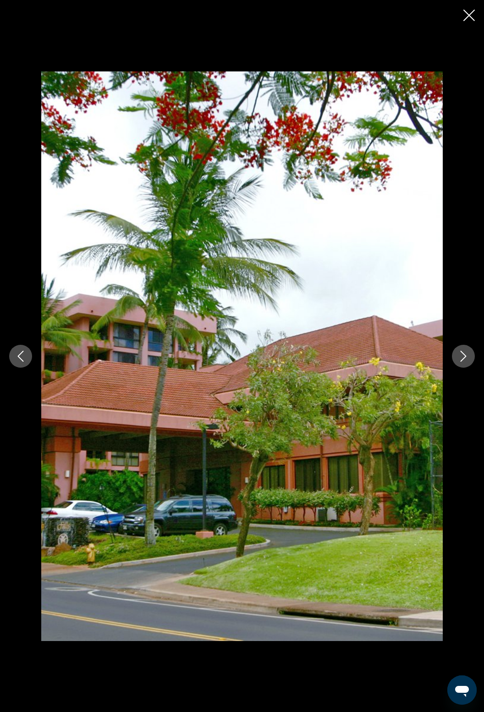
click at [460, 362] on icon "Next image" at bounding box center [462, 356] width 11 height 11
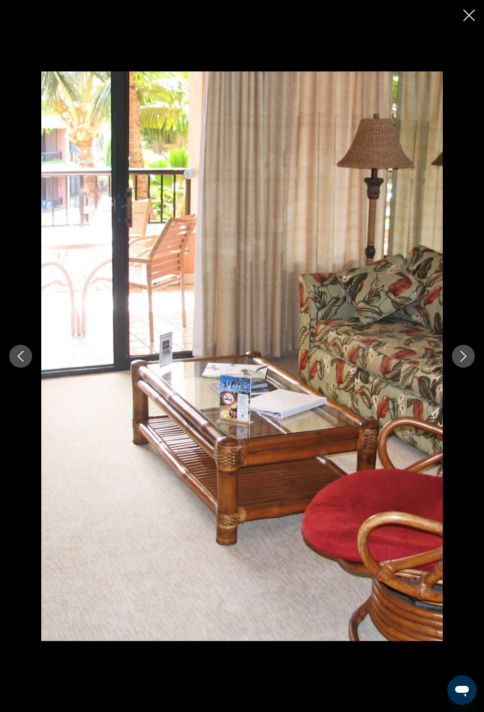
click at [462, 362] on icon "Next image" at bounding box center [463, 356] width 6 height 11
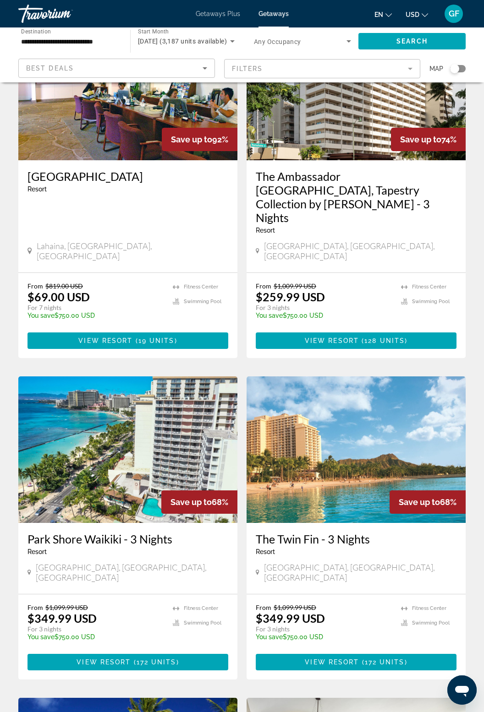
scroll to position [104, 0]
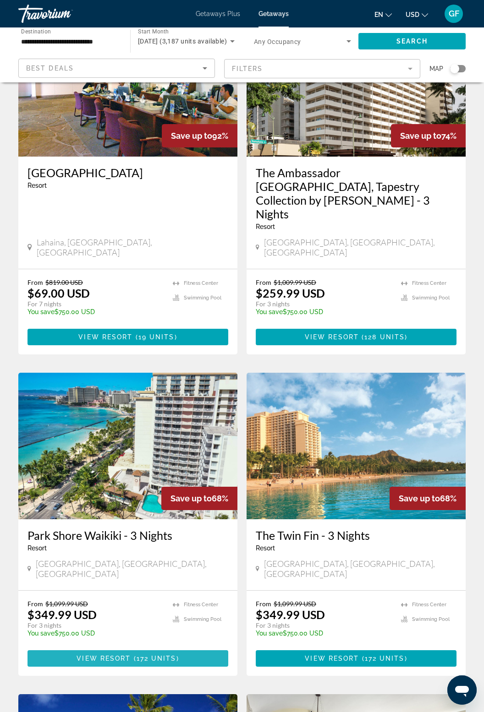
click at [170, 655] on span "172 units" at bounding box center [156, 658] width 40 height 7
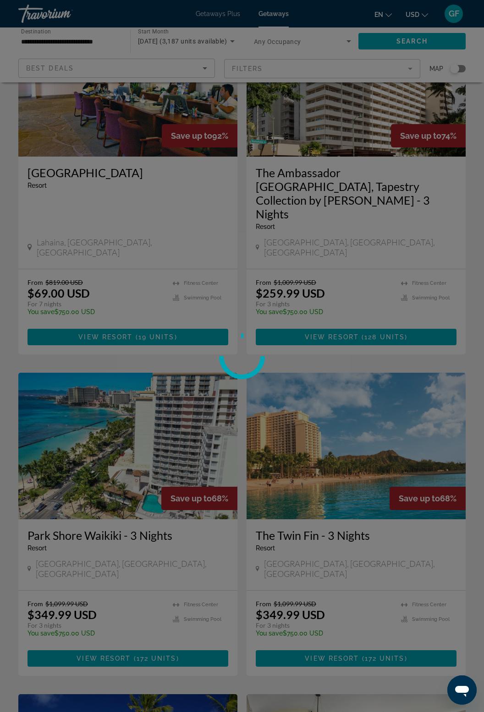
click at [171, 610] on div at bounding box center [242, 356] width 484 height 712
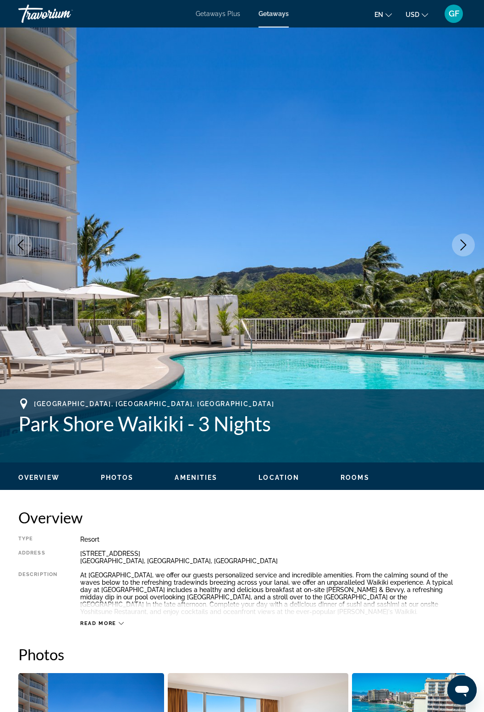
click at [466, 231] on img "Main content" at bounding box center [242, 244] width 484 height 435
click at [471, 248] on button "Next image" at bounding box center [463, 245] width 23 height 23
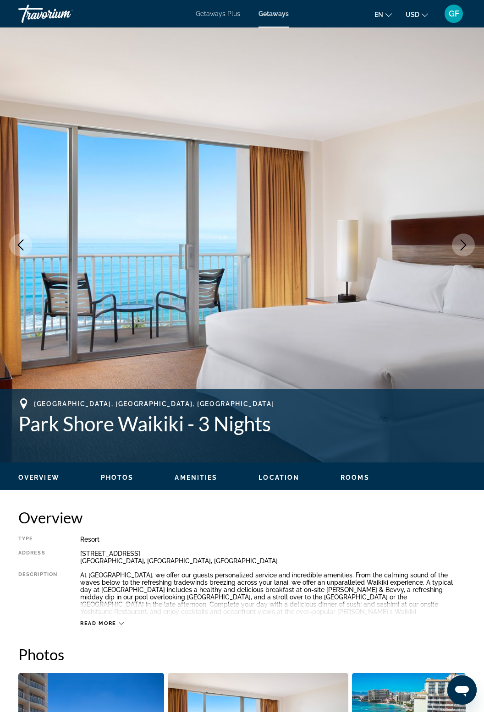
click at [461, 247] on icon "Next image" at bounding box center [462, 244] width 11 height 11
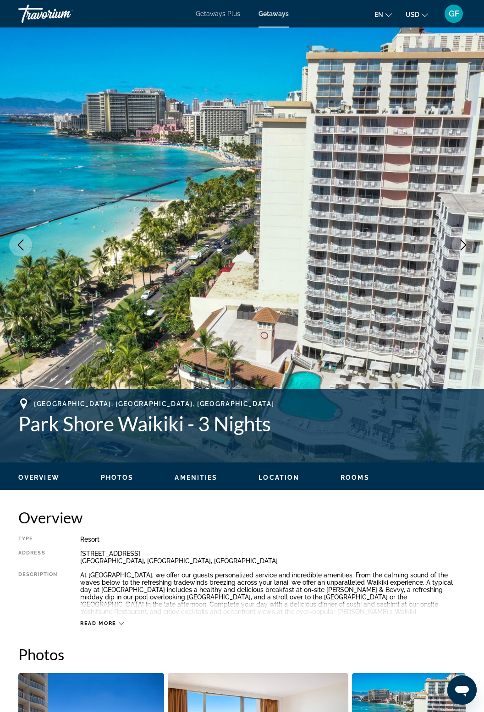
click at [462, 244] on icon "Next image" at bounding box center [462, 244] width 11 height 11
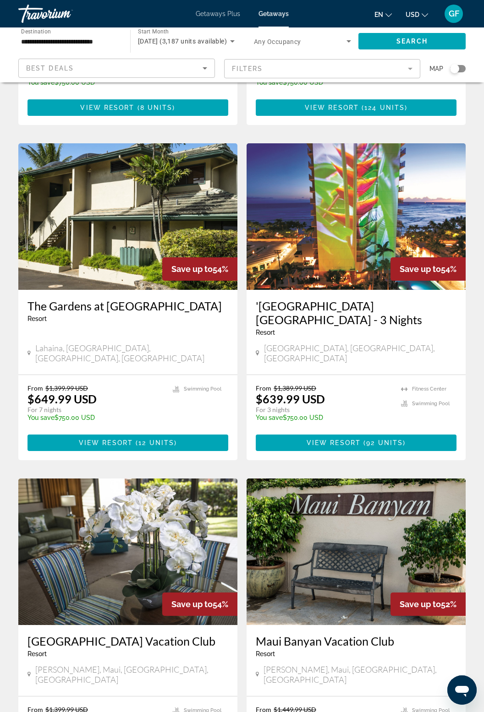
scroll to position [1443, 0]
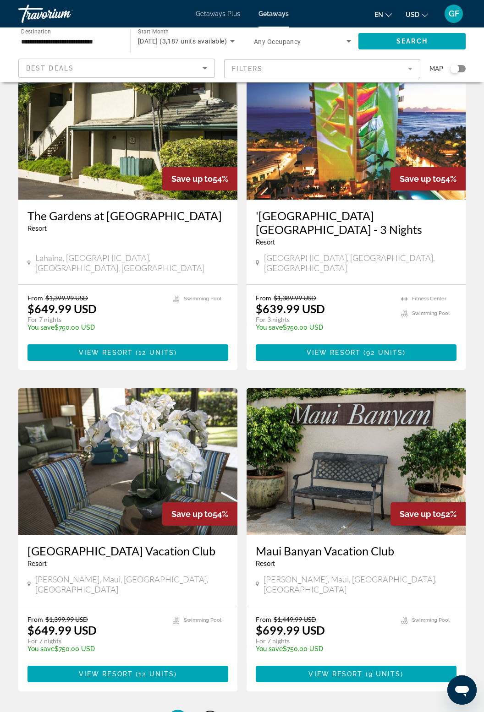
click at [215, 711] on link "page 2" at bounding box center [210, 719] width 16 height 16
